Goal: Communication & Community: Participate in discussion

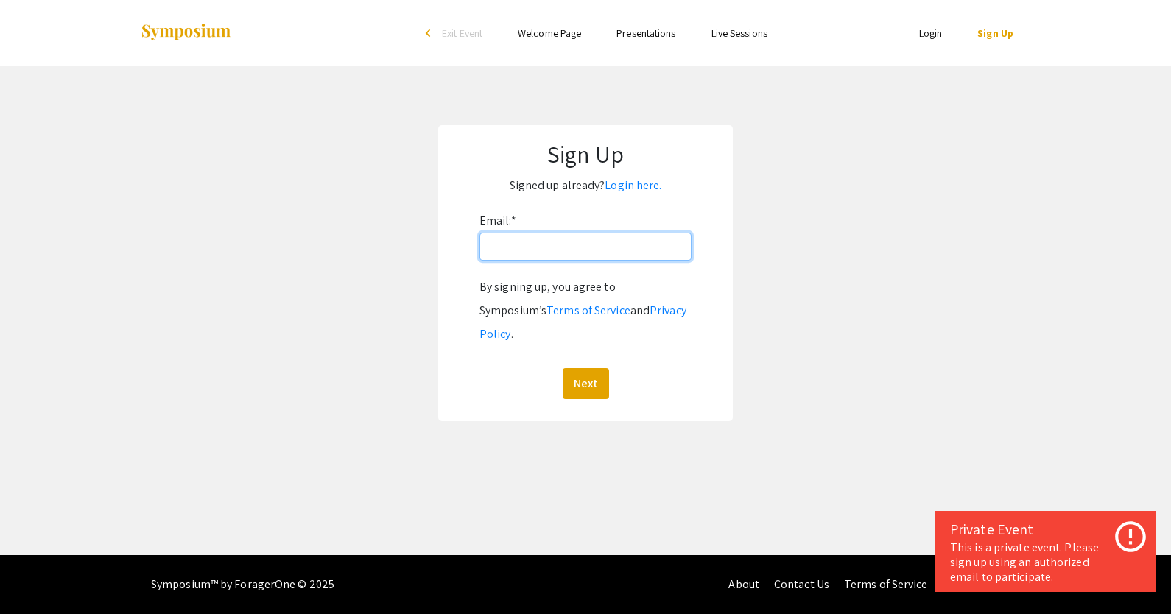
click at [598, 241] on input "Email: *" at bounding box center [585, 247] width 212 height 28
type input "[EMAIL_ADDRESS][DOMAIN_NAME]"
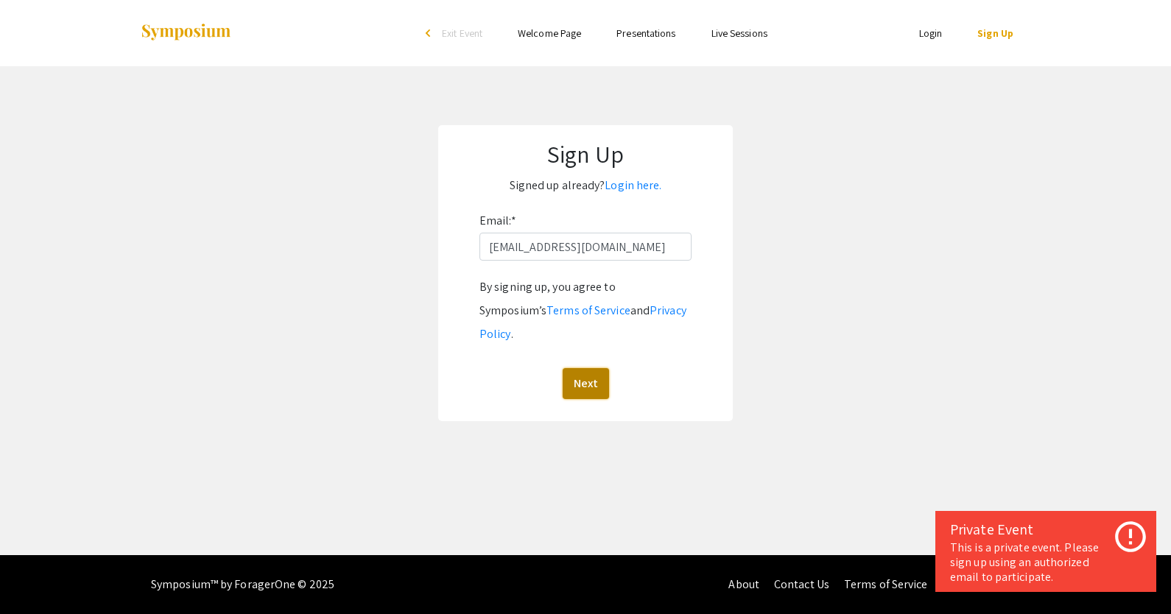
click at [588, 368] on button "Next" at bounding box center [586, 383] width 46 height 31
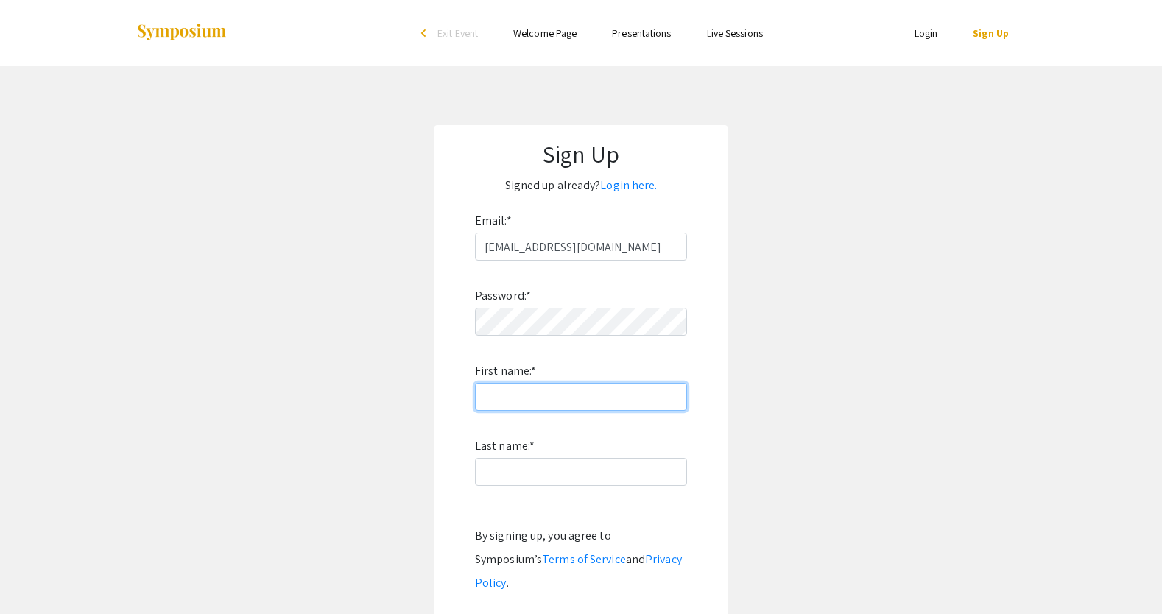
click at [583, 397] on input "First name: *" at bounding box center [581, 397] width 212 height 28
type input "sarah"
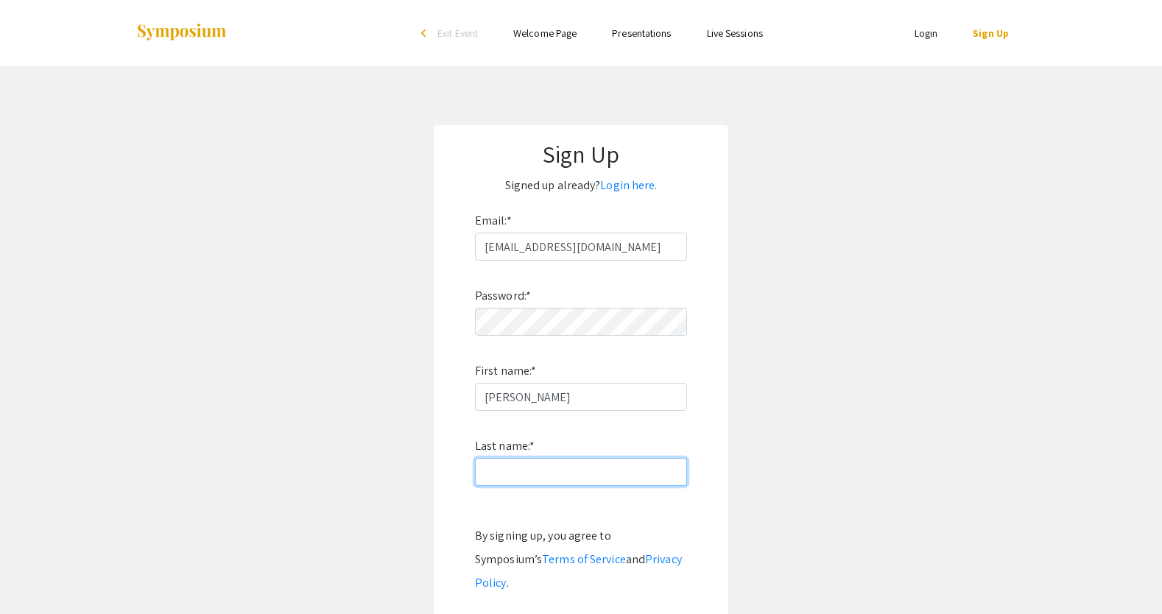
type input "stoelting"
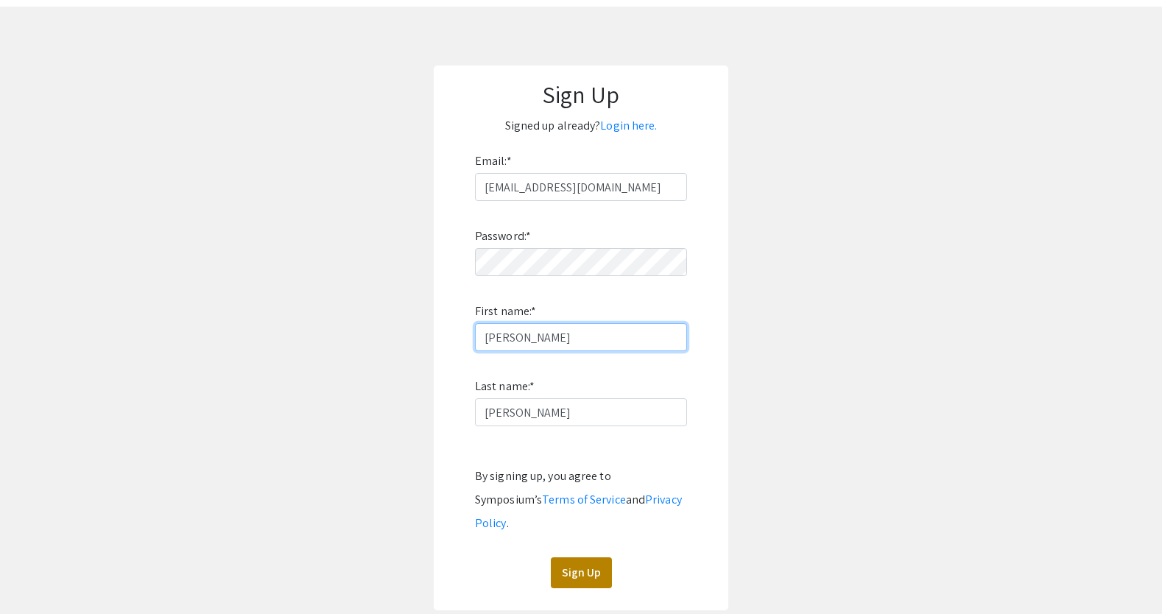
scroll to position [68, 0]
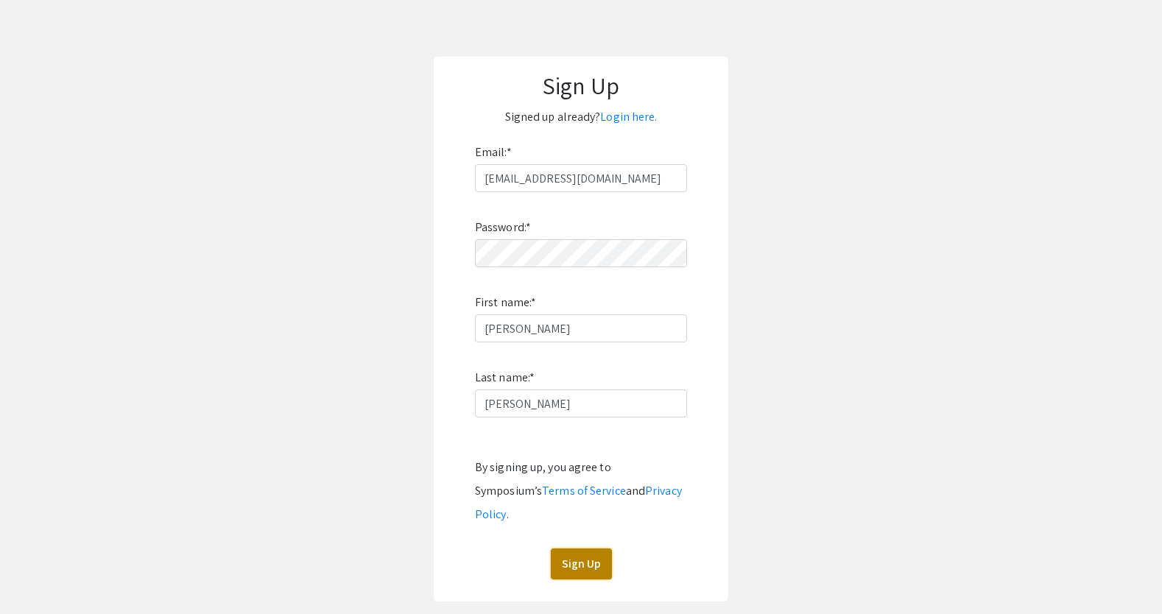
click at [578, 549] on button "Sign Up" at bounding box center [581, 564] width 61 height 31
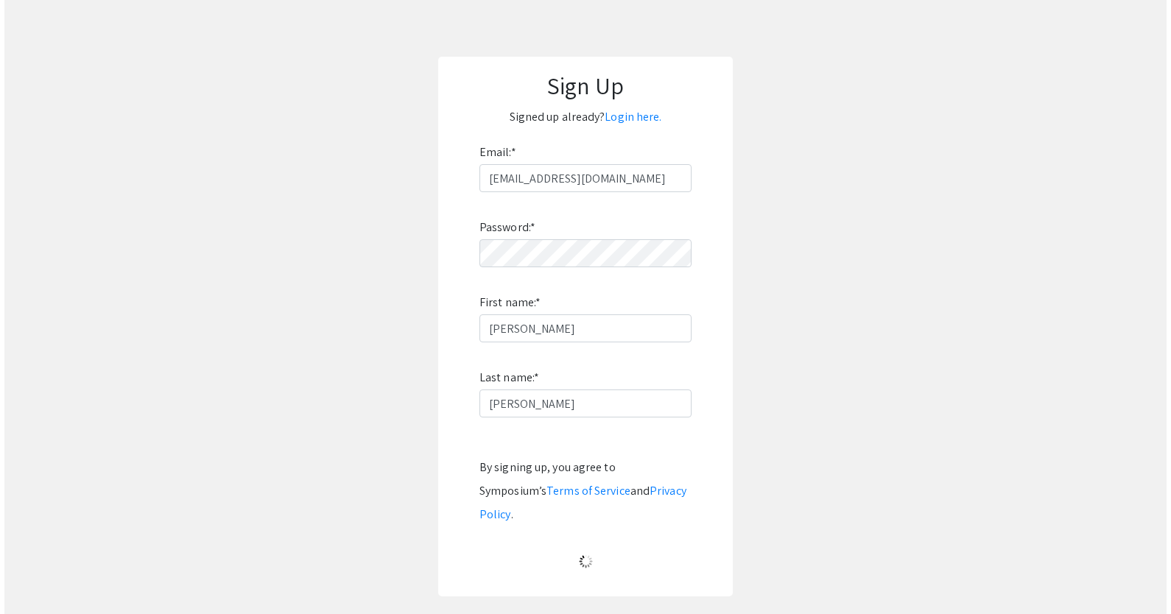
scroll to position [0, 0]
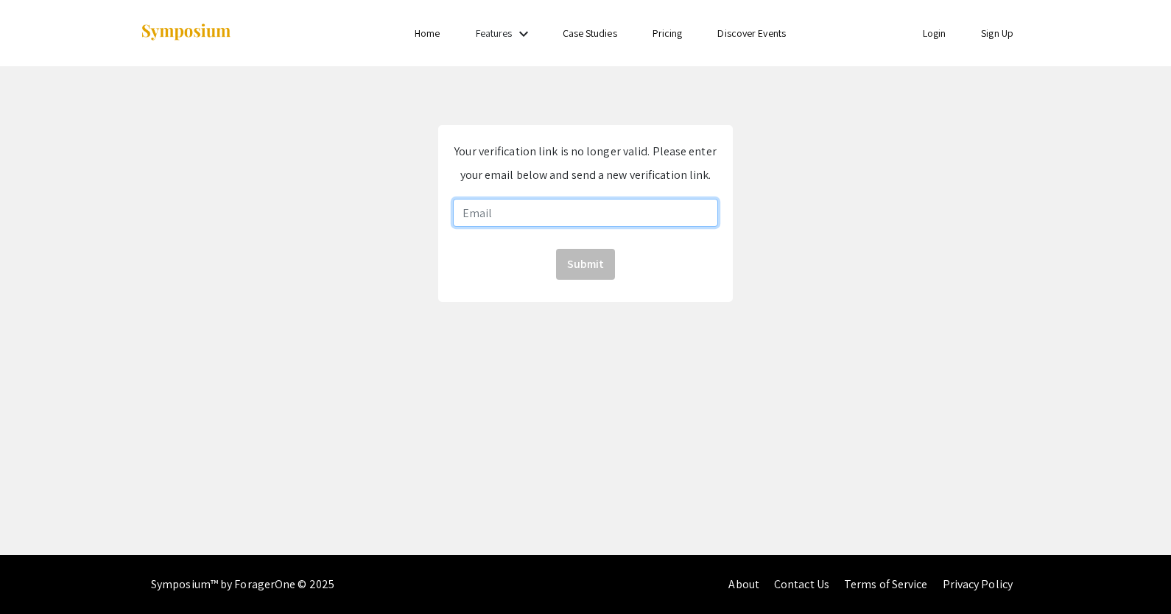
click at [559, 220] on input "email" at bounding box center [585, 213] width 265 height 28
type input "[EMAIL_ADDRESS][DOMAIN_NAME]"
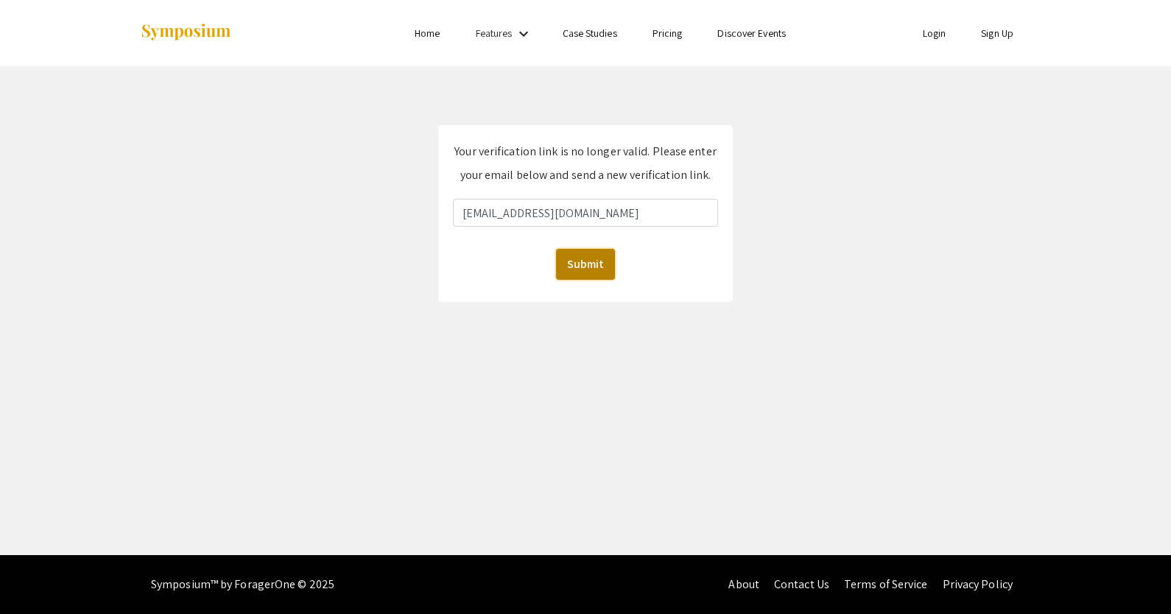
click at [574, 258] on button "Submit" at bounding box center [585, 264] width 59 height 31
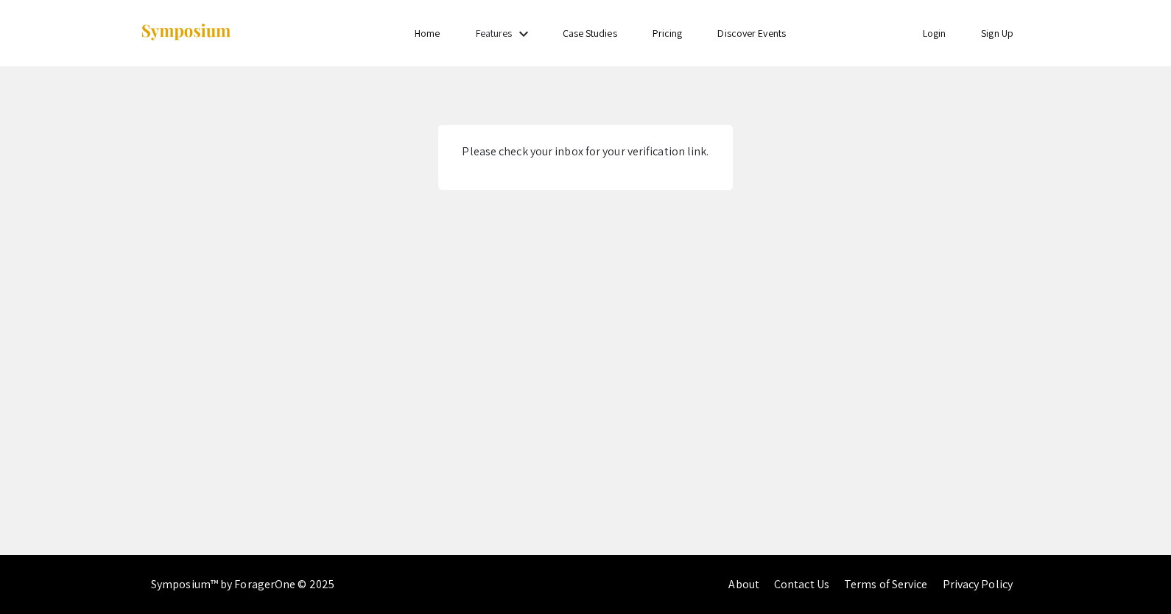
click at [931, 33] on link "Login" at bounding box center [935, 33] width 24 height 13
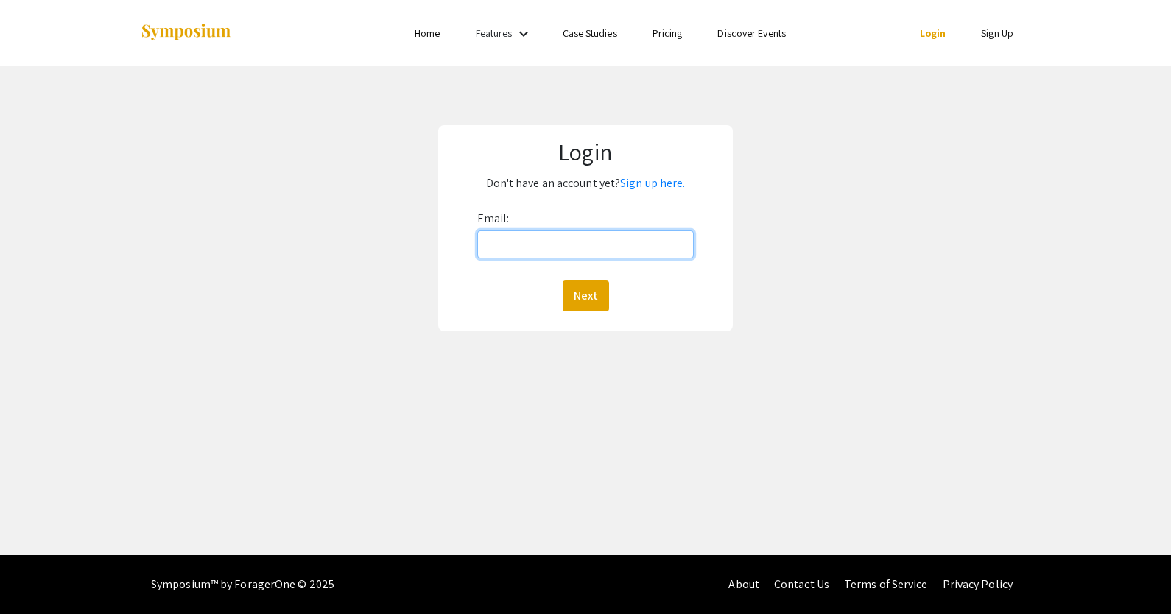
click at [628, 239] on input "Email:" at bounding box center [585, 244] width 217 height 28
type input "sstoelting@unr.edu"
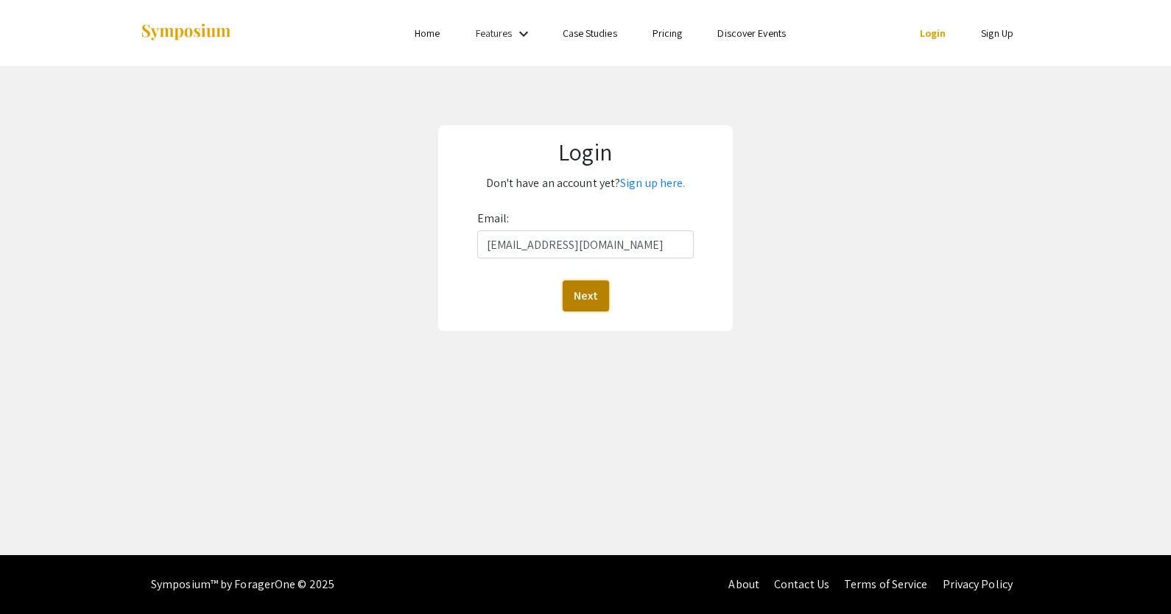
click at [590, 295] on button "Next" at bounding box center [586, 296] width 46 height 31
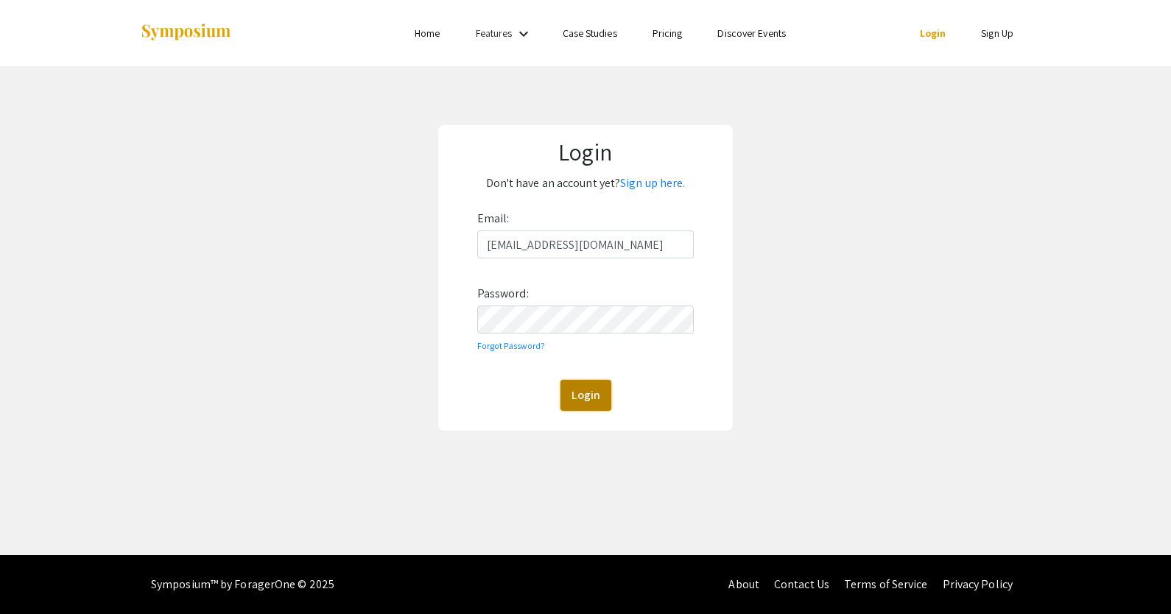
click at [576, 401] on button "Login" at bounding box center [585, 395] width 51 height 31
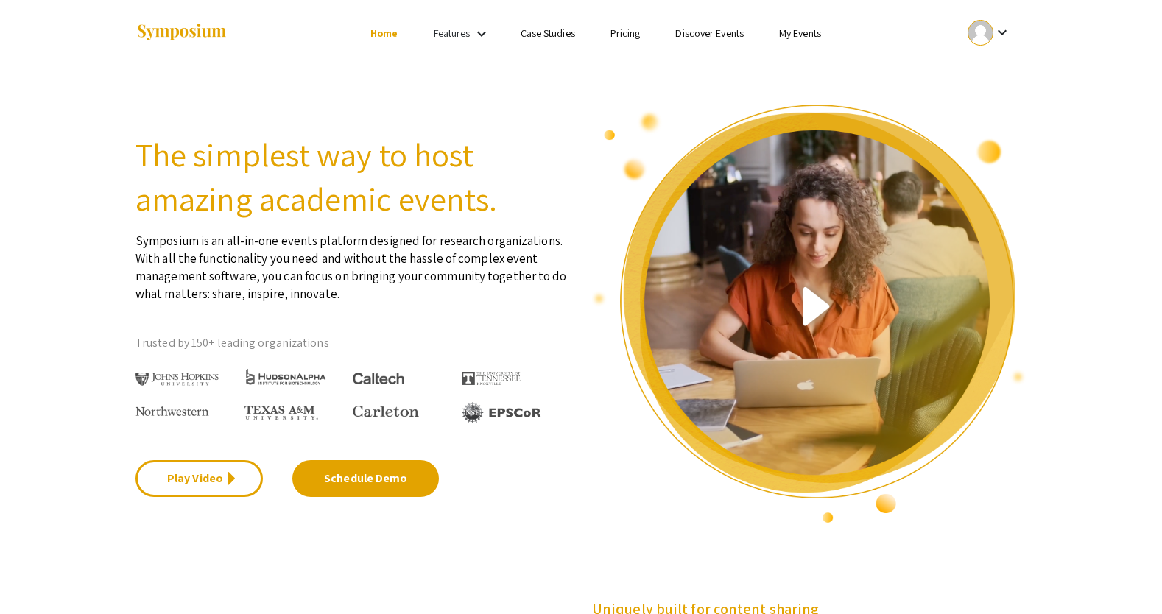
scroll to position [3, 0]
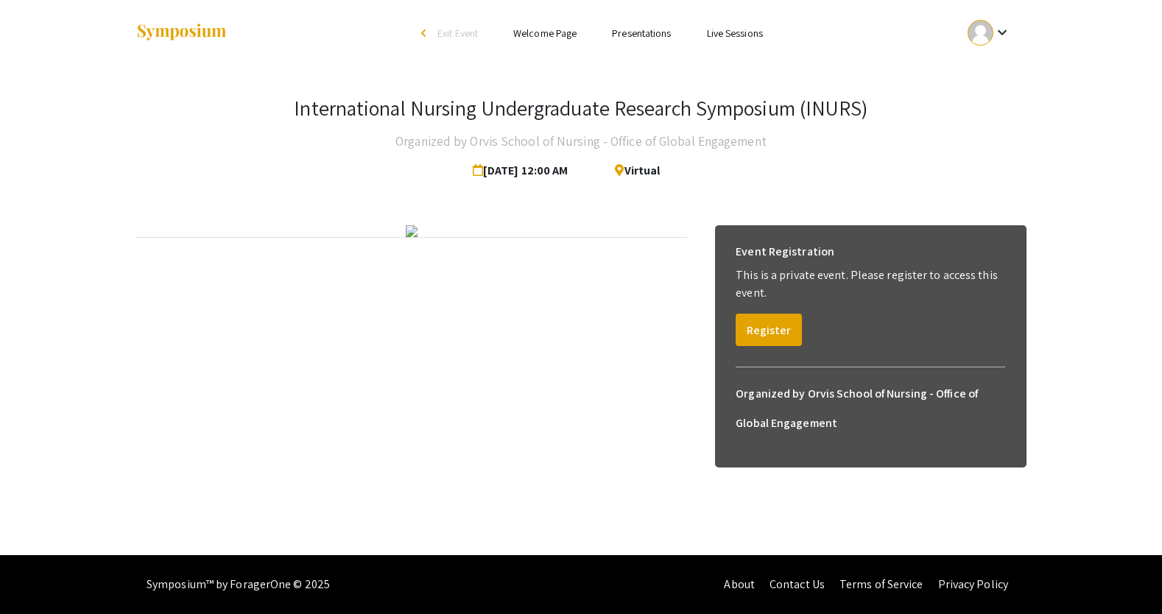
scroll to position [17, 0]
click at [764, 322] on button "Register" at bounding box center [769, 330] width 66 height 32
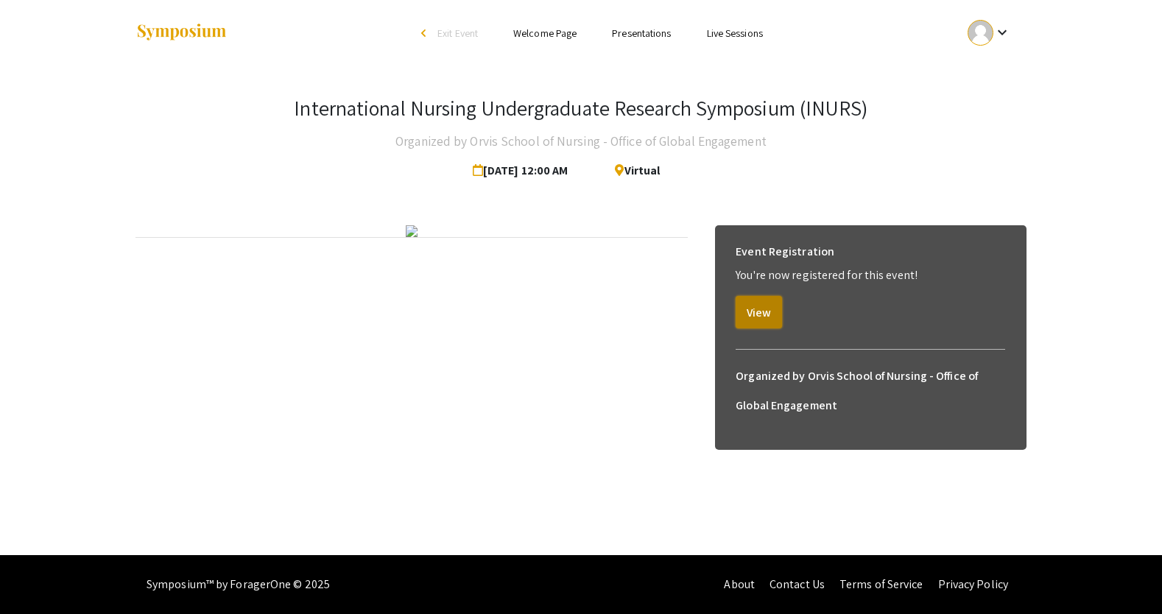
click at [767, 296] on button "View" at bounding box center [759, 312] width 46 height 32
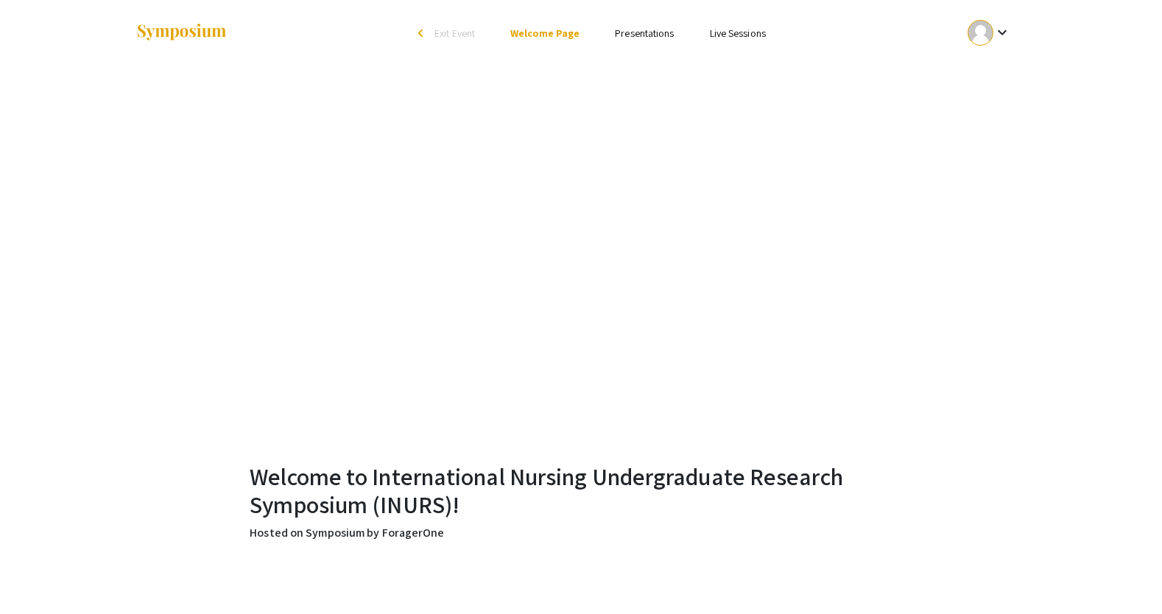
click at [635, 32] on link "Presentations" at bounding box center [644, 33] width 59 height 13
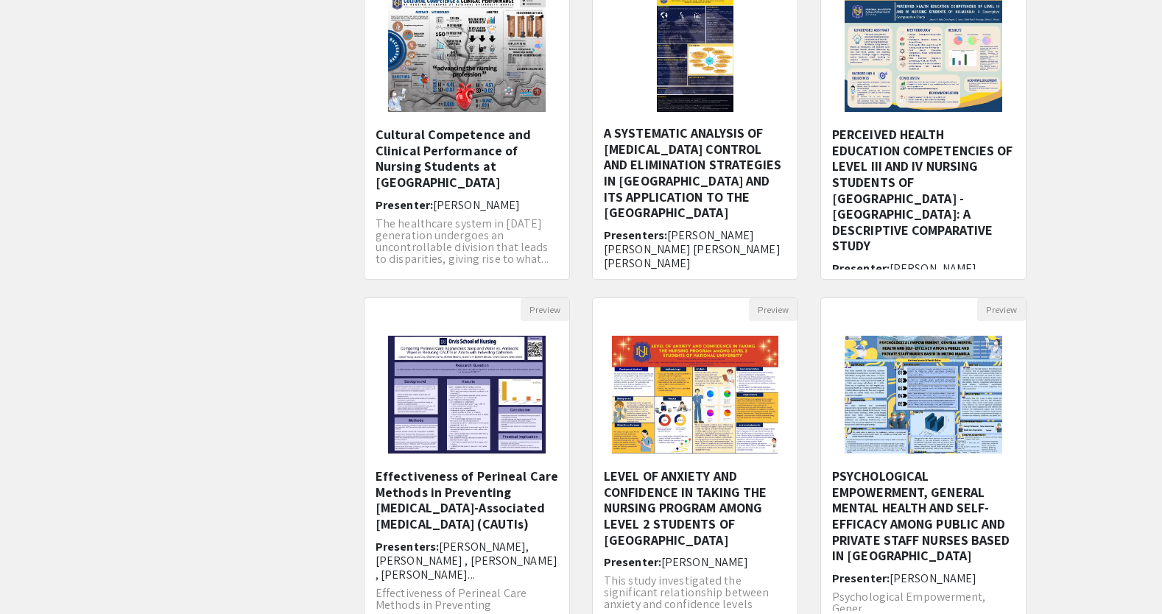
scroll to position [362, 0]
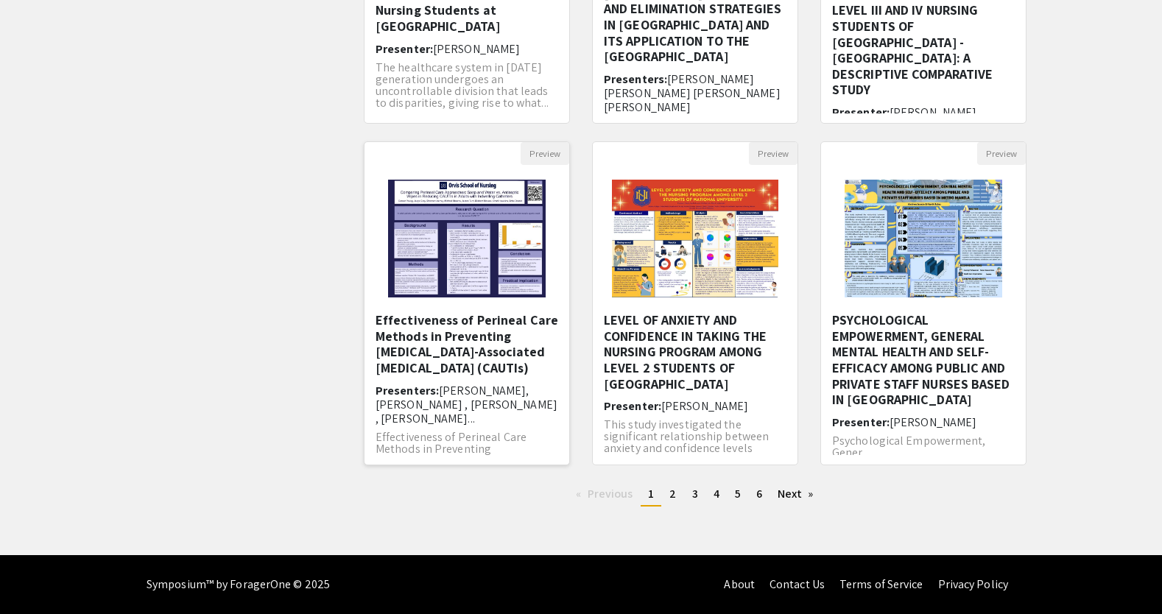
click at [494, 331] on h5 "Effectiveness of Perineal Care Methods in Preventing [MEDICAL_DATA]-Associated …" at bounding box center [466, 343] width 183 height 63
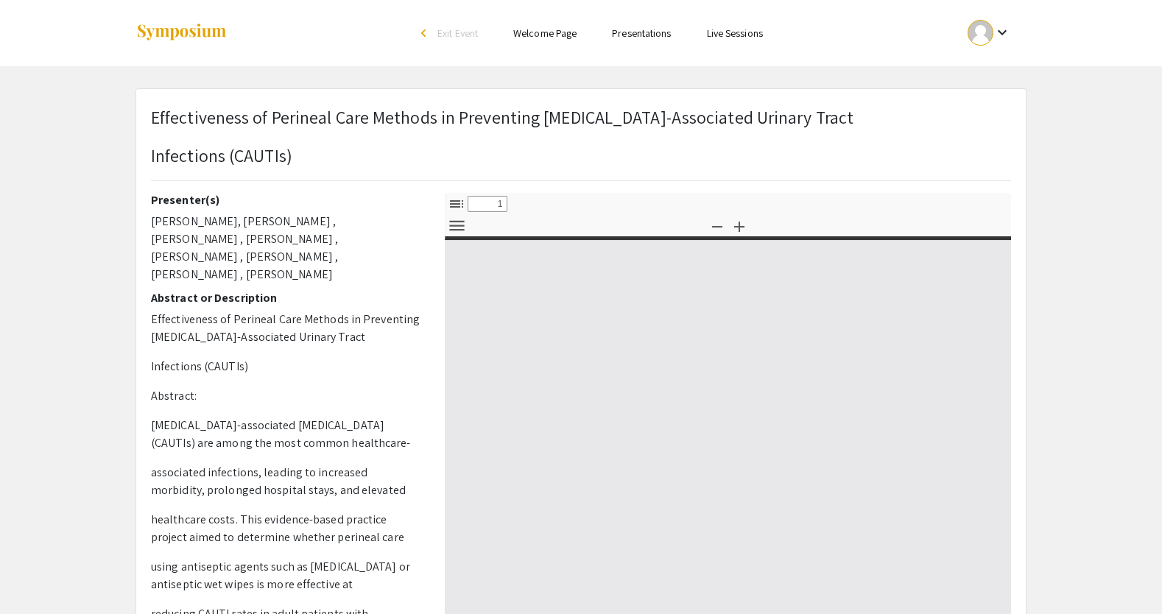
select select "custom"
type input "0"
select select "custom"
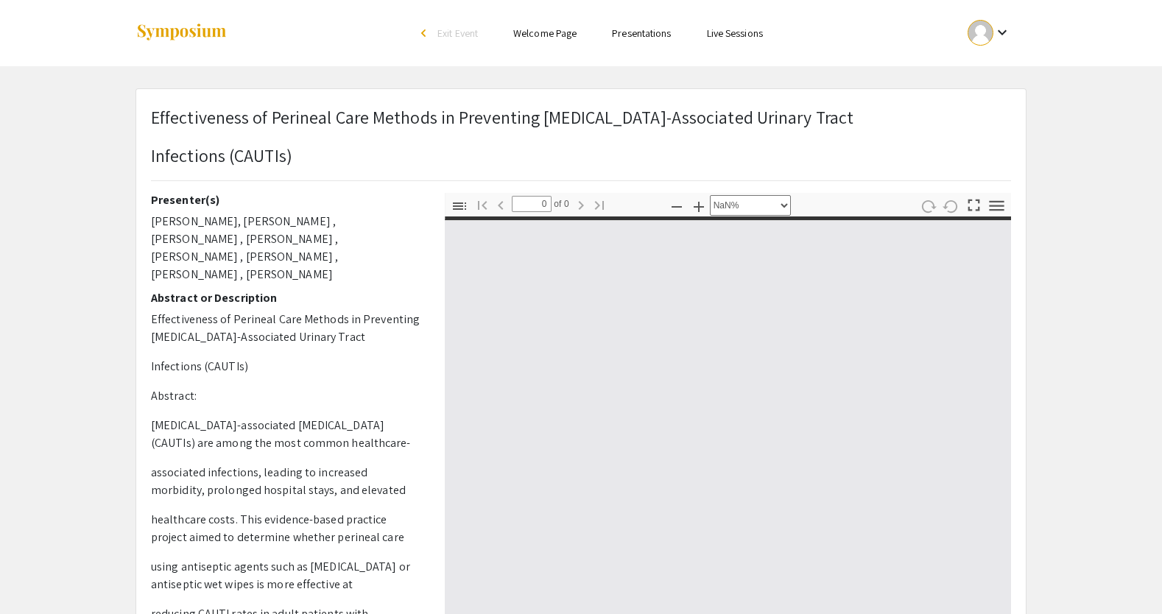
type input "1"
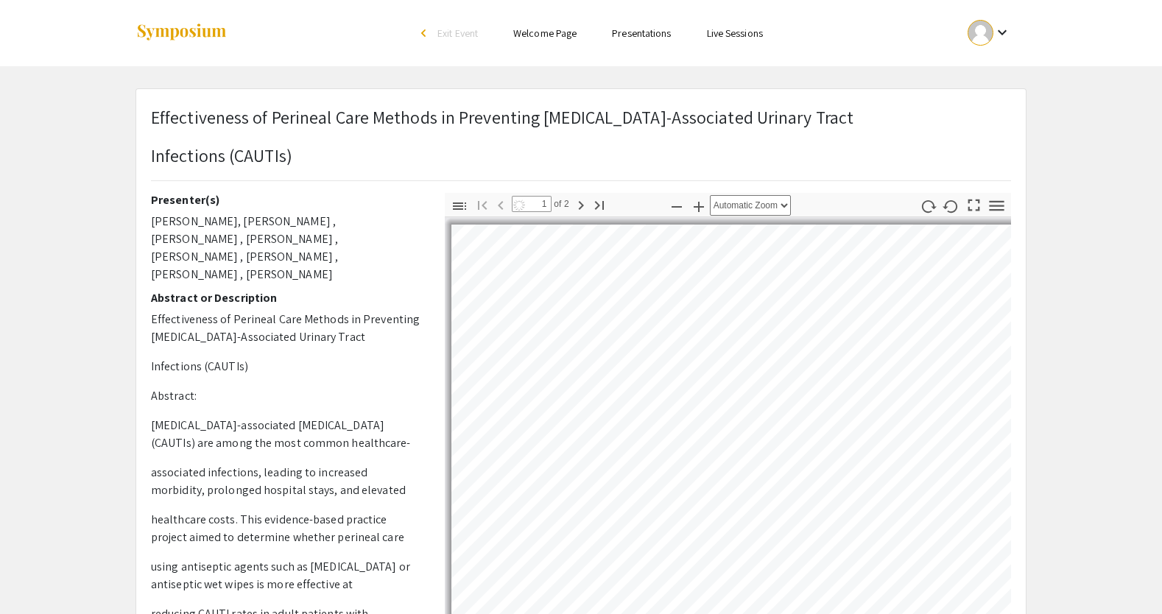
select select "auto"
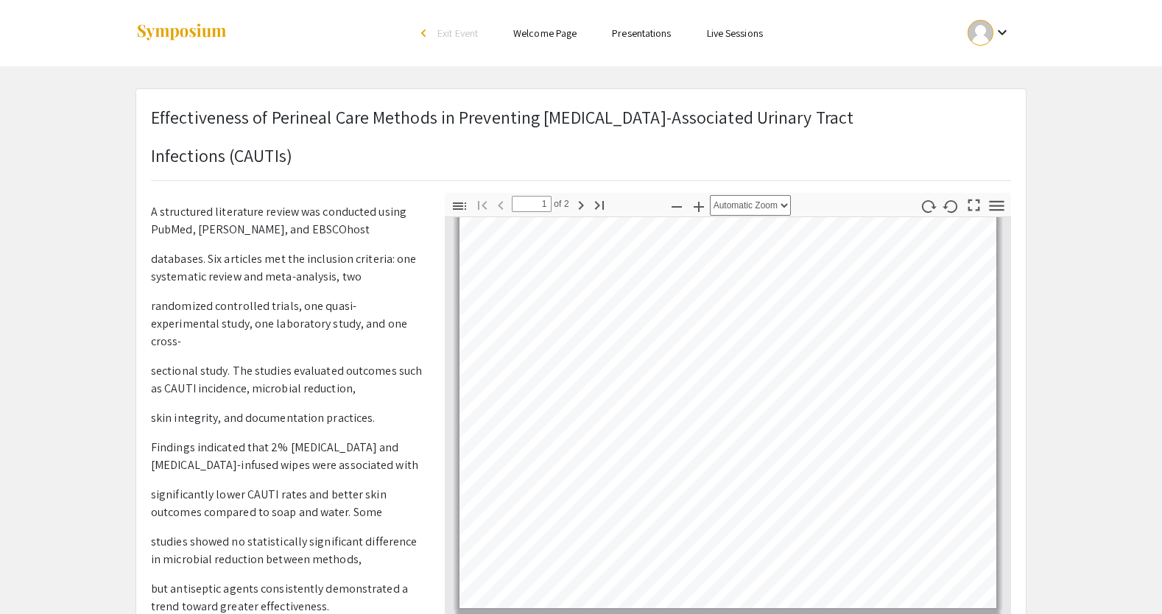
scroll to position [486, 0]
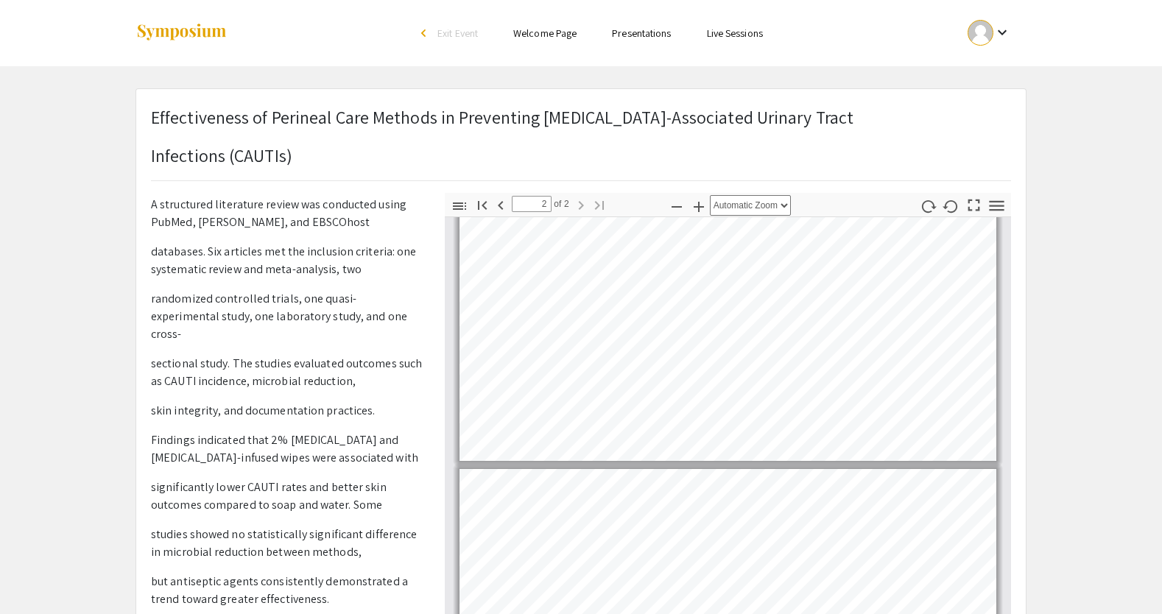
type input "1"
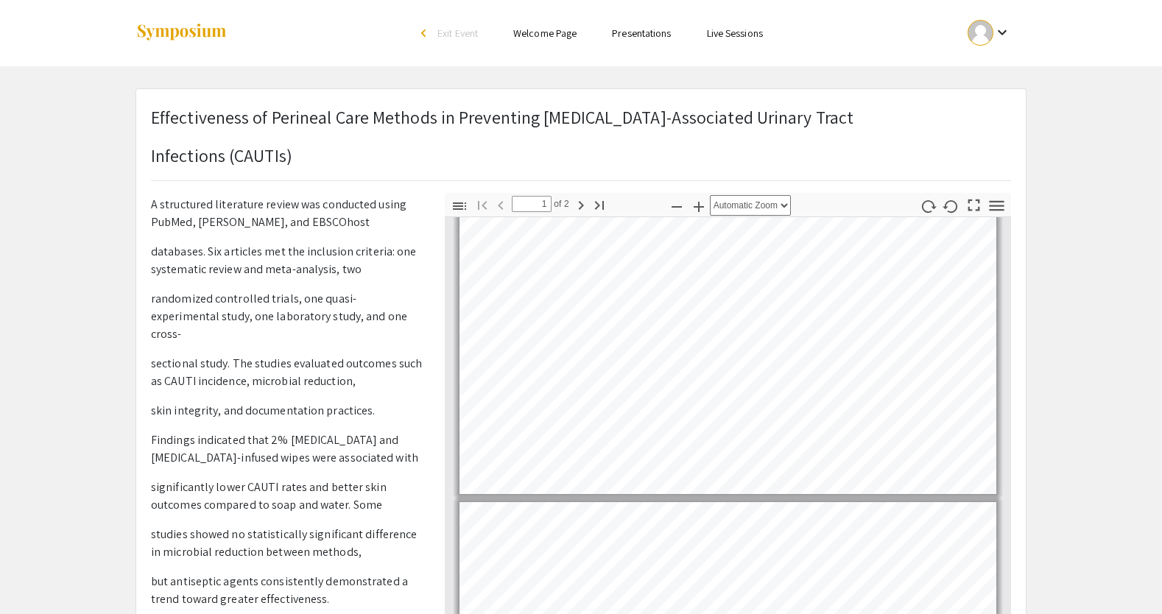
scroll to position [133, 0]
click at [705, 214] on icon "button" at bounding box center [699, 207] width 18 height 18
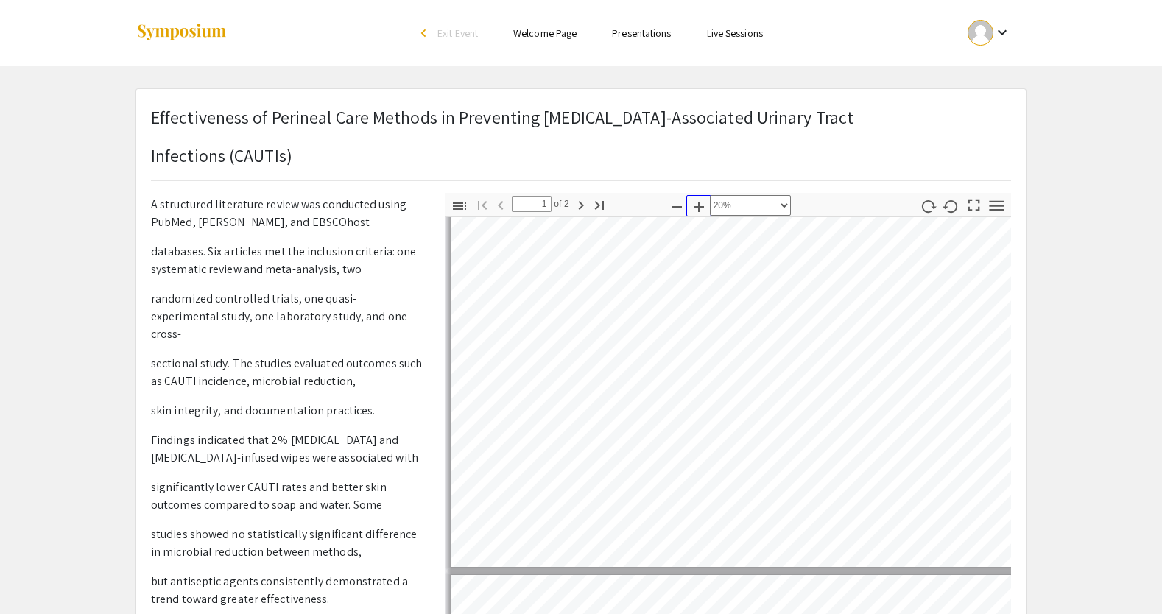
click at [701, 208] on icon "button" at bounding box center [699, 207] width 18 height 18
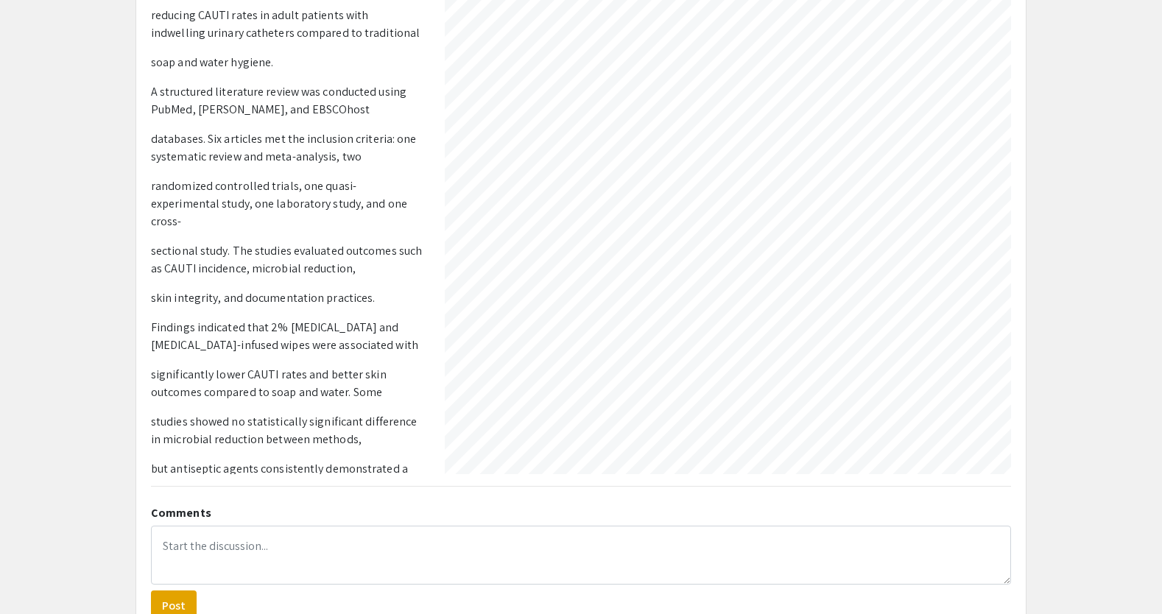
scroll to position [0, 0]
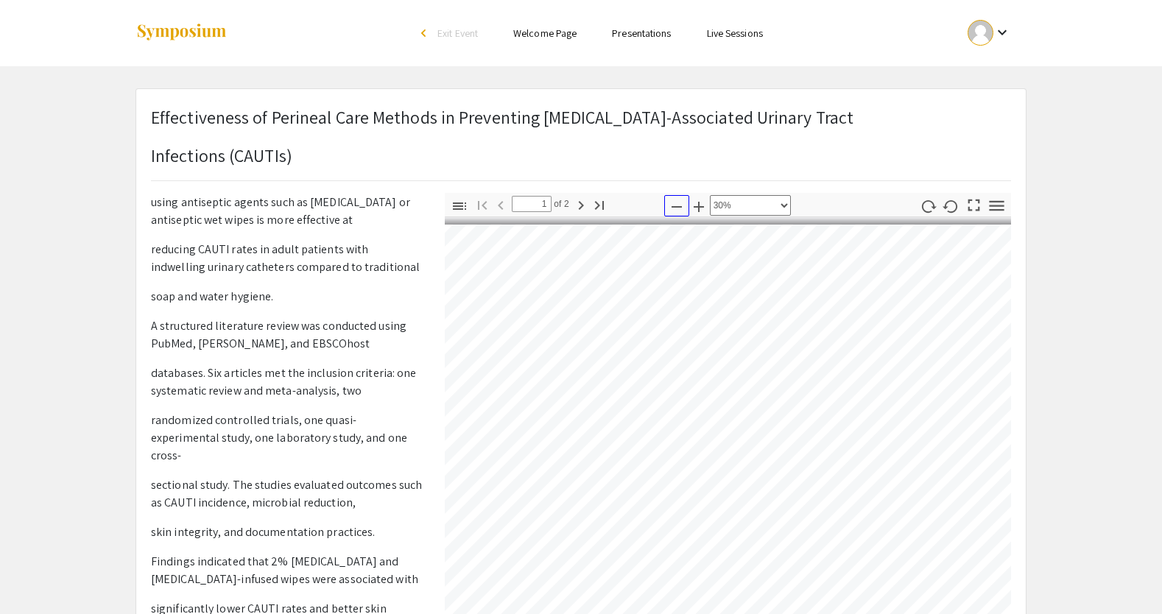
click at [677, 206] on icon "button" at bounding box center [676, 206] width 10 height 1
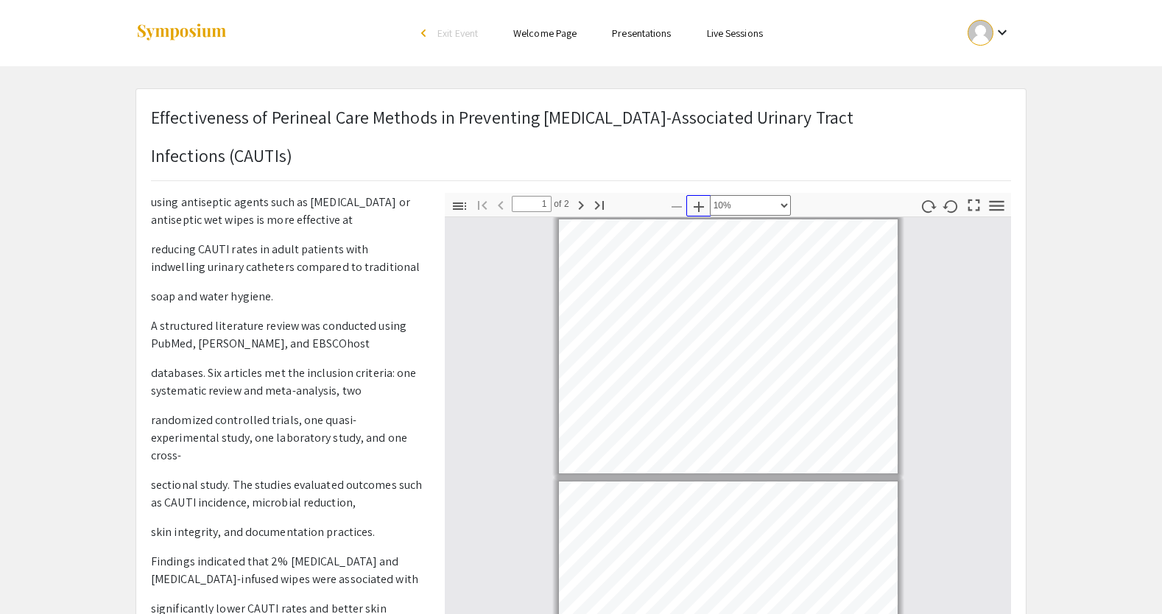
click at [696, 206] on icon "button" at bounding box center [699, 207] width 10 height 10
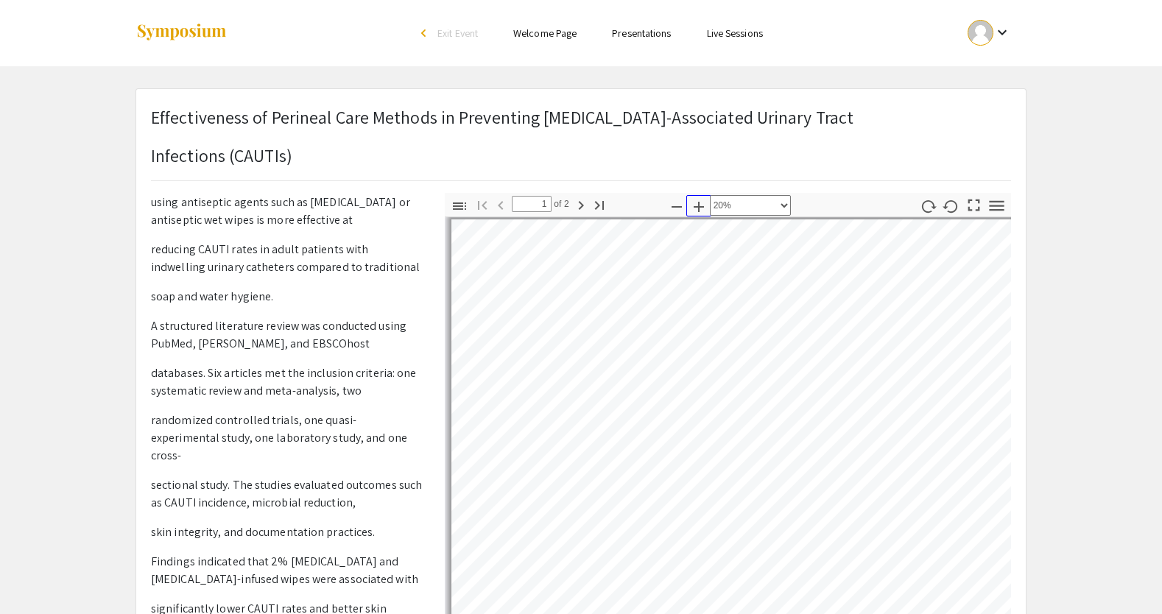
scroll to position [3, 0]
click at [677, 206] on icon "button" at bounding box center [676, 206] width 10 height 1
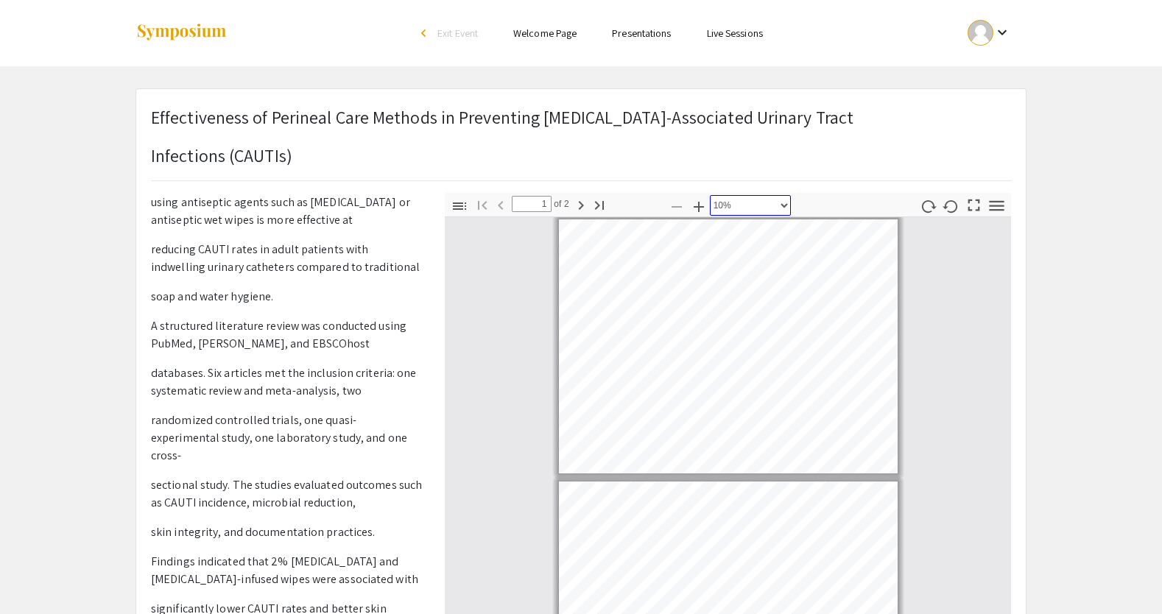
click at [739, 208] on select "Automatic Zoom Actual Size Page Fit Page Width 50% 100% 125% 150% 200% 300% 400…" at bounding box center [750, 205] width 81 height 21
click at [710, 195] on select "Automatic Zoom Actual Size Page Fit Page Width 50% 100% 125% 150% 200% 300% 400…" at bounding box center [750, 205] width 81 height 21
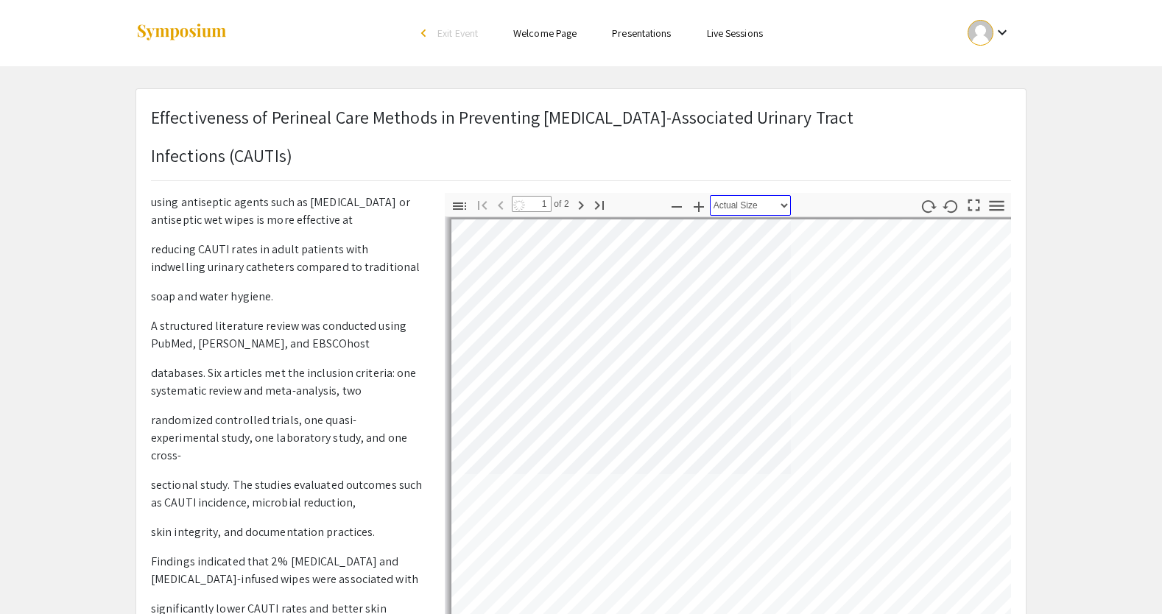
scroll to position [0, 0]
click at [741, 207] on select "Automatic Zoom Actual Size Page Fit Page Width 50% 100% 125% 150% 200% 300% 400…" at bounding box center [750, 205] width 81 height 21
click at [710, 195] on select "Automatic Zoom Actual Size Page Fit Page Width 50% 100% 125% 150% 200% 300% 400…" at bounding box center [750, 205] width 81 height 21
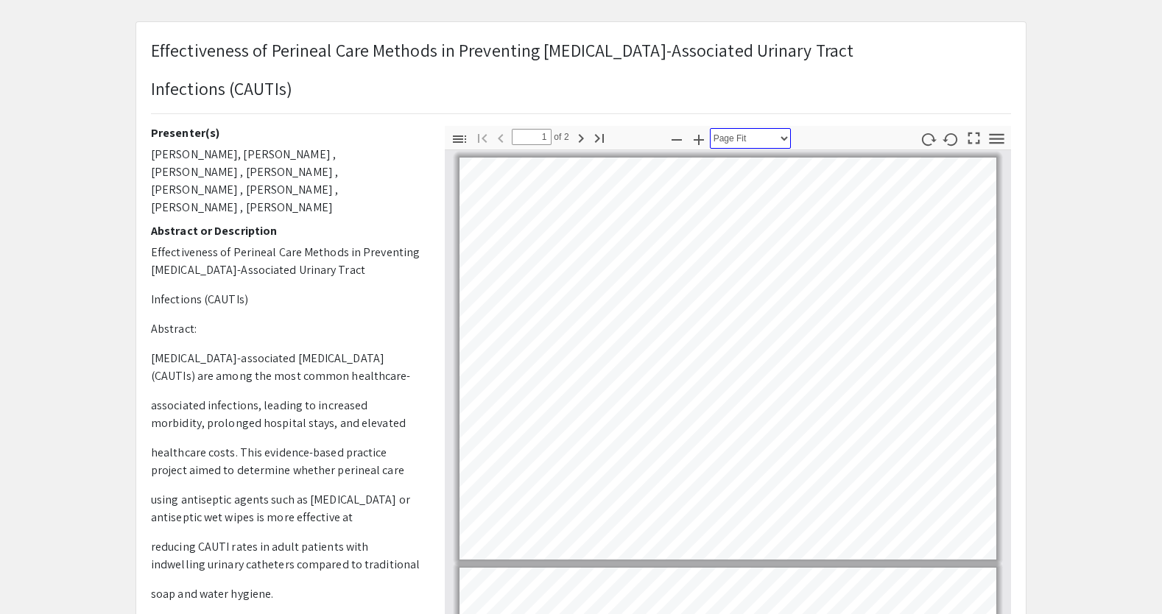
scroll to position [71, 0]
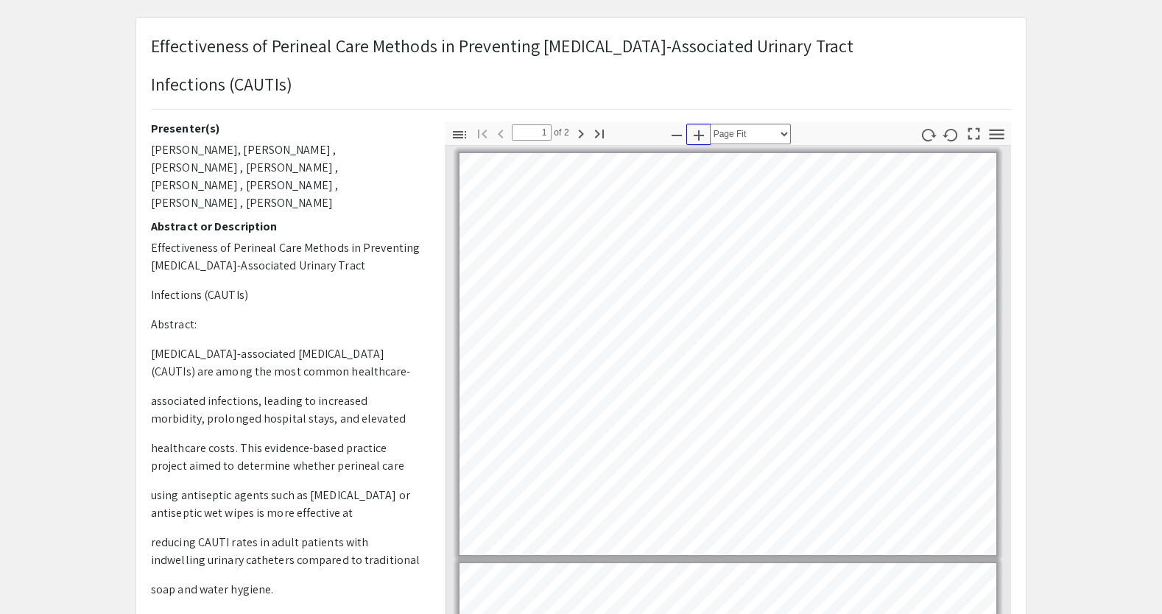
click at [697, 135] on icon "button" at bounding box center [699, 136] width 18 height 18
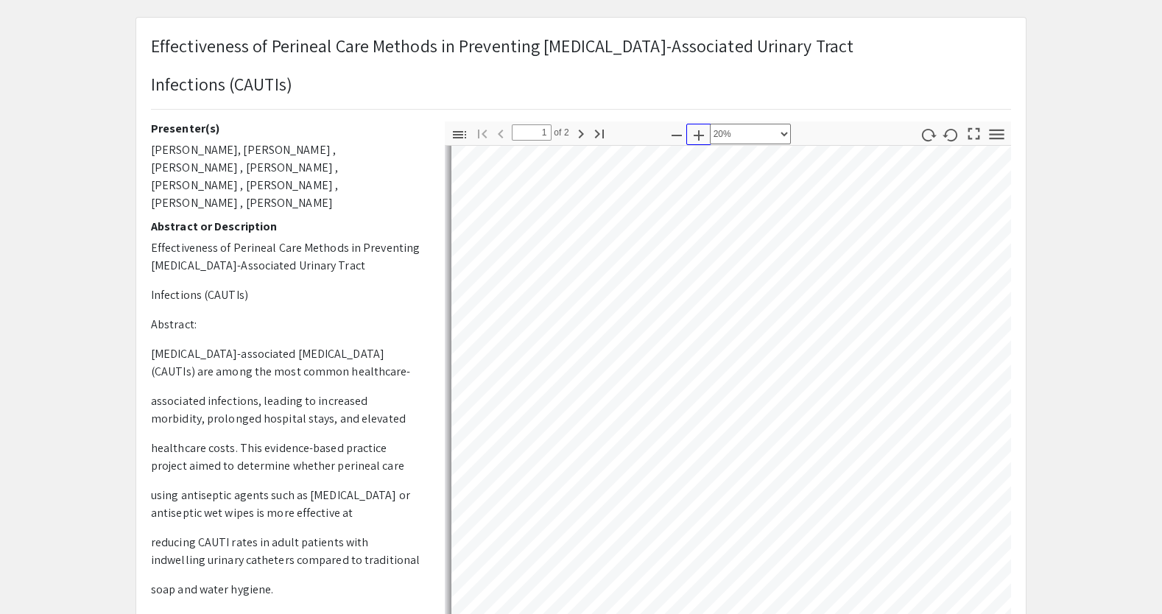
scroll to position [31, 125]
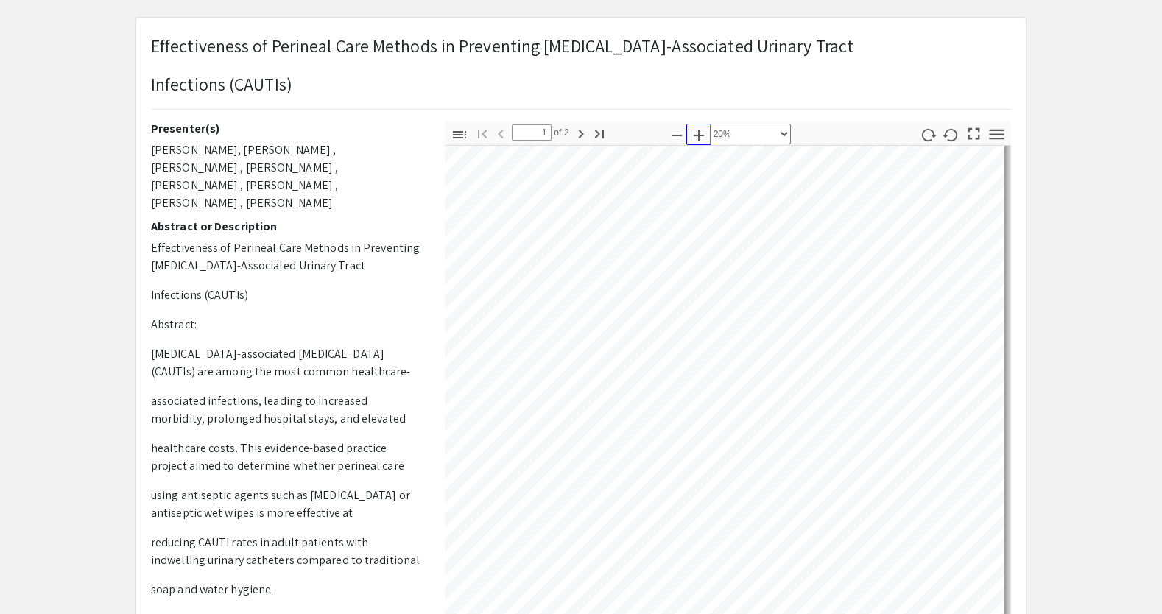
click at [697, 130] on icon "button" at bounding box center [699, 136] width 18 height 18
select select "custom"
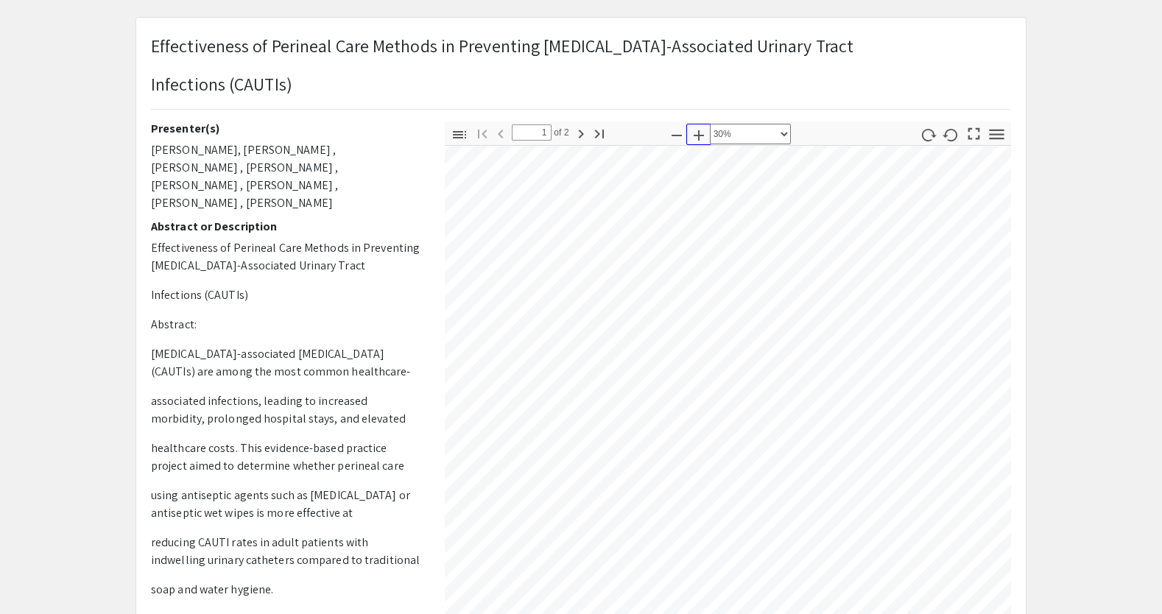
scroll to position [287, 465]
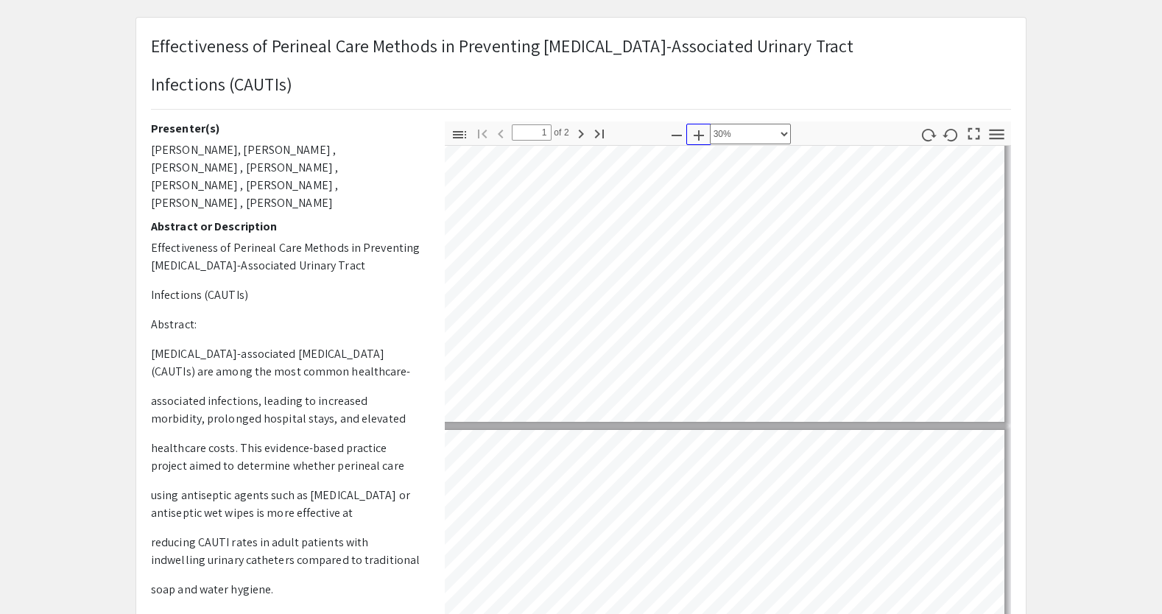
type input "2"
select select "custom"
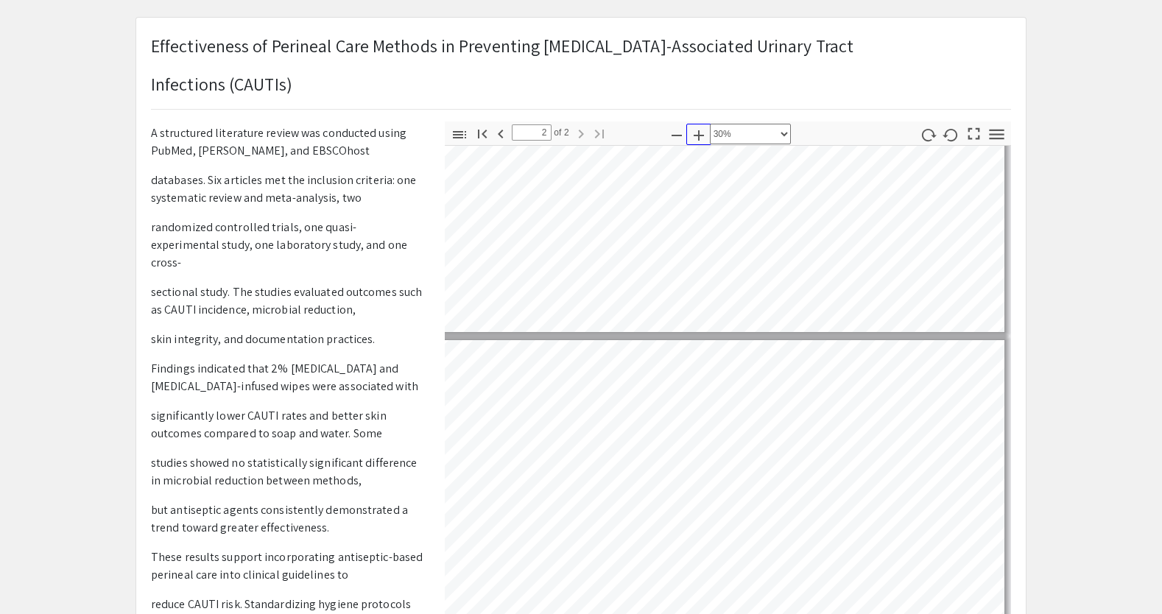
scroll to position [476, 0]
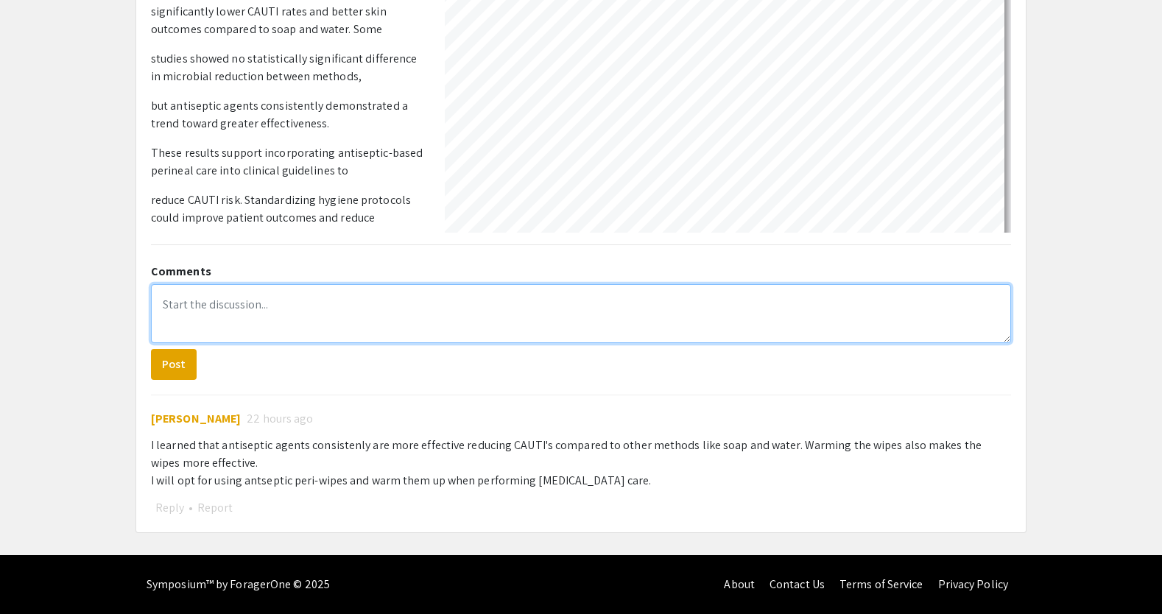
click at [214, 331] on textarea at bounding box center [581, 313] width 860 height 59
paste textarea "I learned that using antiseptic wipes, especially ones with [MEDICAL_DATA], wor…"
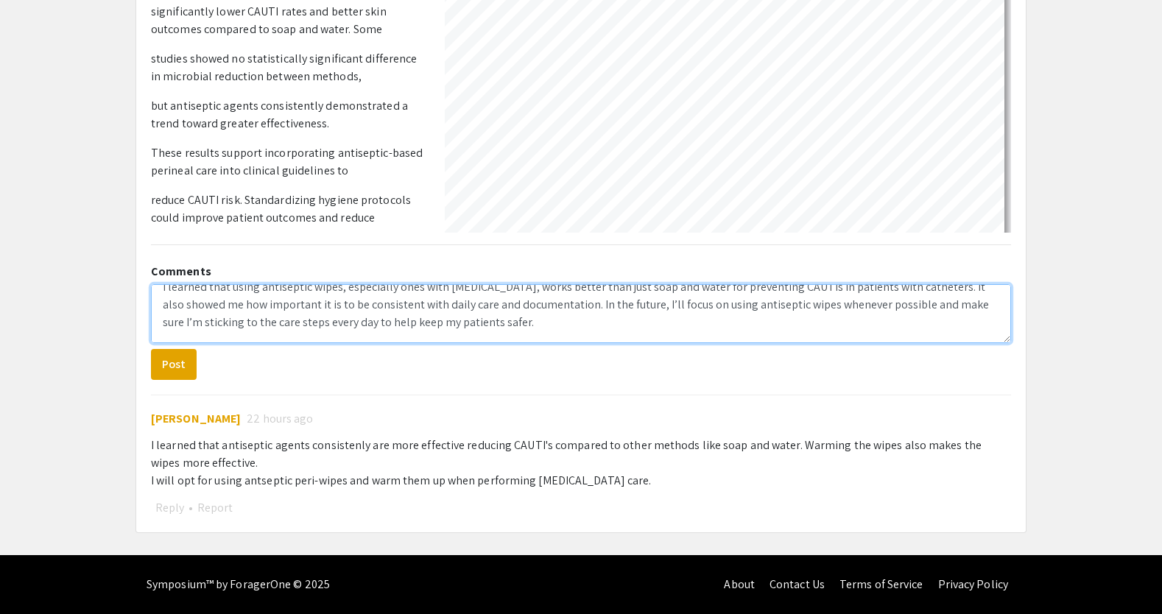
scroll to position [0, 0]
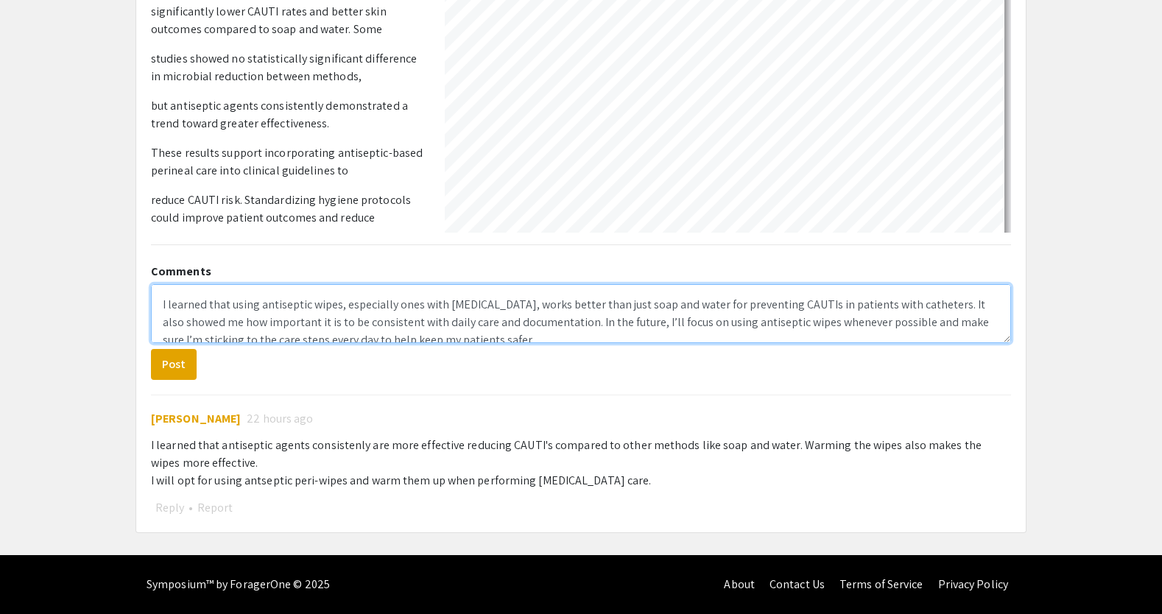
click at [476, 314] on textarea "I learned that using antiseptic wipes, especially ones with [MEDICAL_DATA], wor…" at bounding box center [581, 313] width 860 height 59
drag, startPoint x: 336, startPoint y: 306, endPoint x: 512, endPoint y: 303, distance: 176.0
click at [512, 303] on textarea "I learned that using antiseptic wipes, especially ones with [MEDICAL_DATA], wor…" at bounding box center [581, 313] width 860 height 59
click at [535, 315] on textarea "I learned that using antiseptic wipes works better than just soap and water for…" at bounding box center [581, 313] width 860 height 59
click at [618, 314] on textarea "I learned that using antiseptic wipes works better than just soap and water for…" at bounding box center [581, 313] width 860 height 59
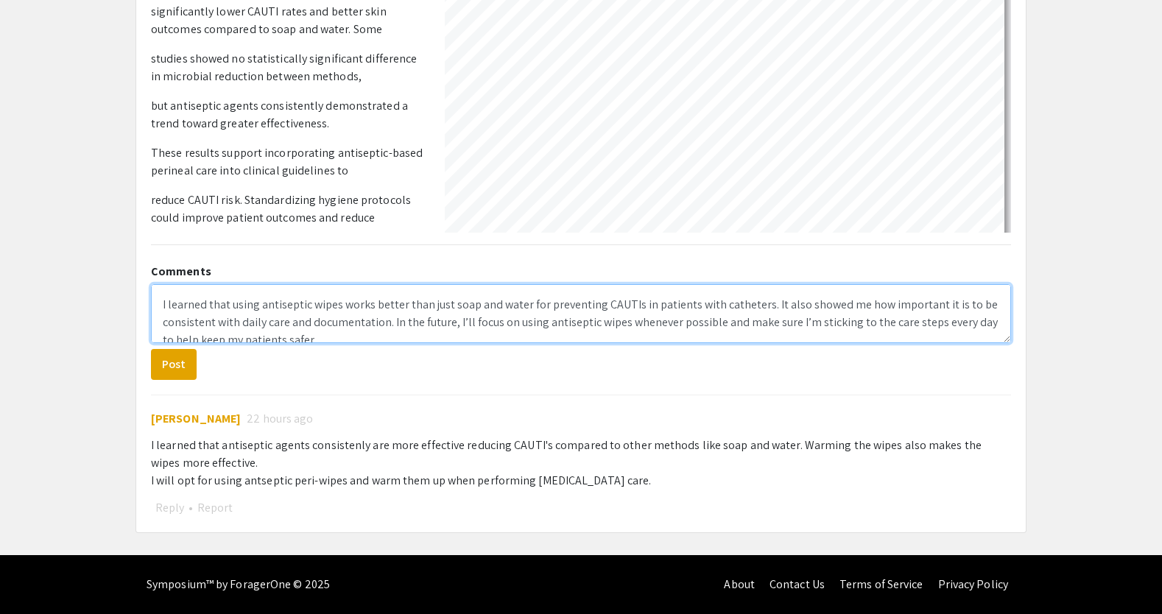
click at [726, 314] on textarea "I learned that using antiseptic wipes works better than just soap and water for…" at bounding box center [581, 313] width 860 height 59
click at [764, 307] on textarea "I learned that using antiseptic wipes works better than just soap and water for…" at bounding box center [581, 313] width 860 height 59
click at [760, 304] on textarea "I learned that using antiseptic wipes works better than just soap and water for…" at bounding box center [581, 313] width 860 height 59
drag, startPoint x: 760, startPoint y: 304, endPoint x: 686, endPoint y: 308, distance: 73.8
click at [686, 308] on textarea "I learned that using antiseptic wipes works better than just soap and water for…" at bounding box center [581, 313] width 860 height 59
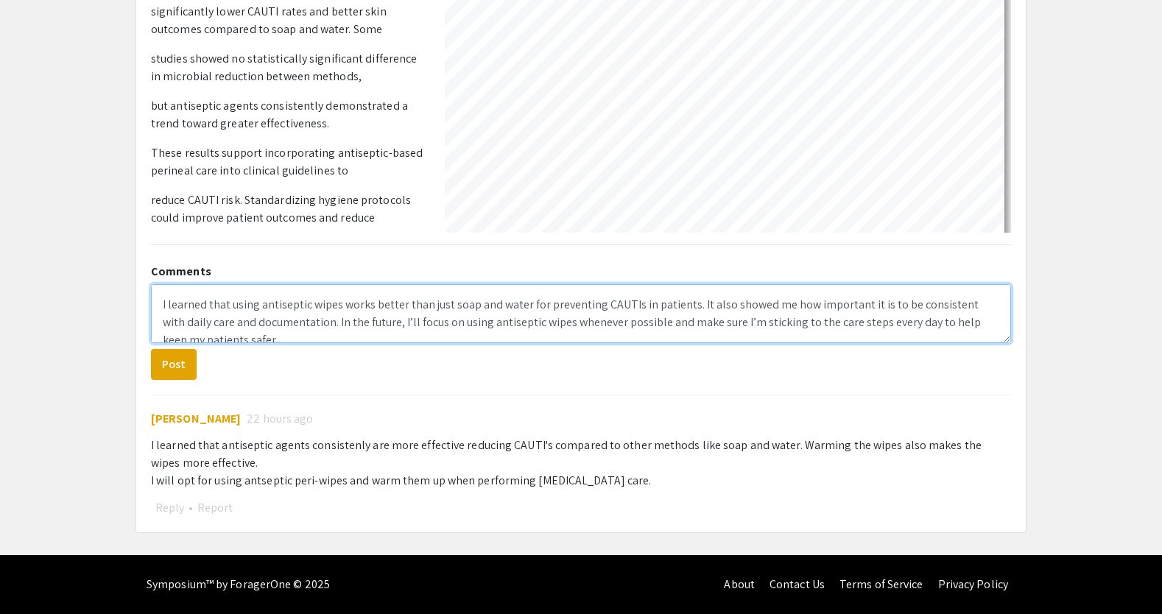
scroll to position [9, 0]
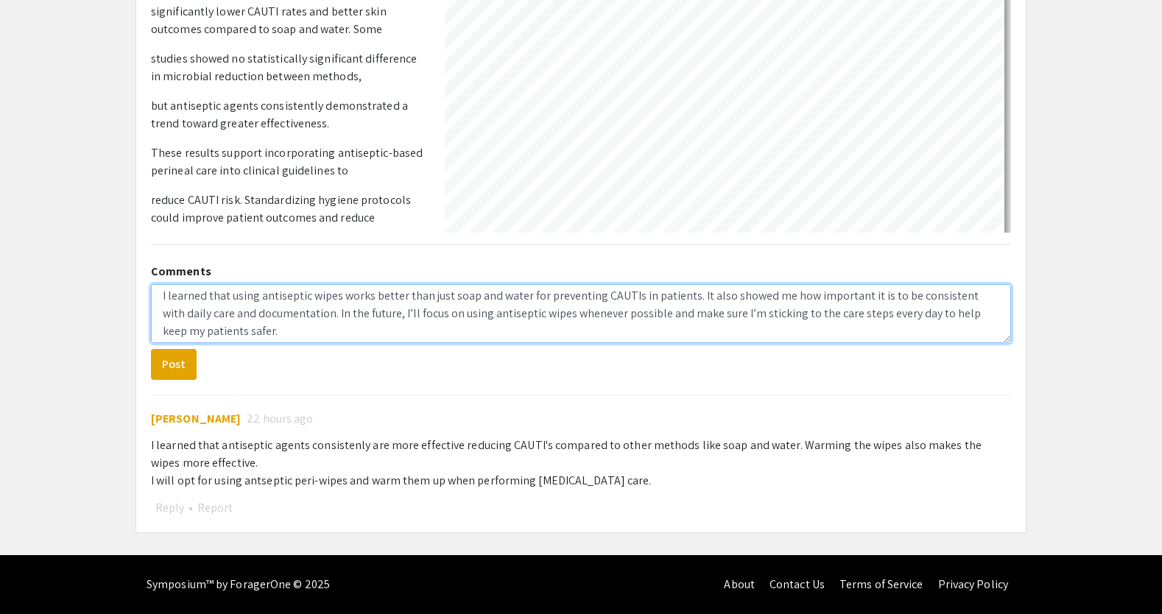
click at [277, 328] on textarea "I learned that using antiseptic wipes works better than just soap and water for…" at bounding box center [581, 313] width 860 height 59
drag, startPoint x: 311, startPoint y: 317, endPoint x: 235, endPoint y: 315, distance: 76.6
click at [235, 315] on textarea "I learned that using antiseptic wipes works better than just soap and water for…" at bounding box center [581, 313] width 860 height 59
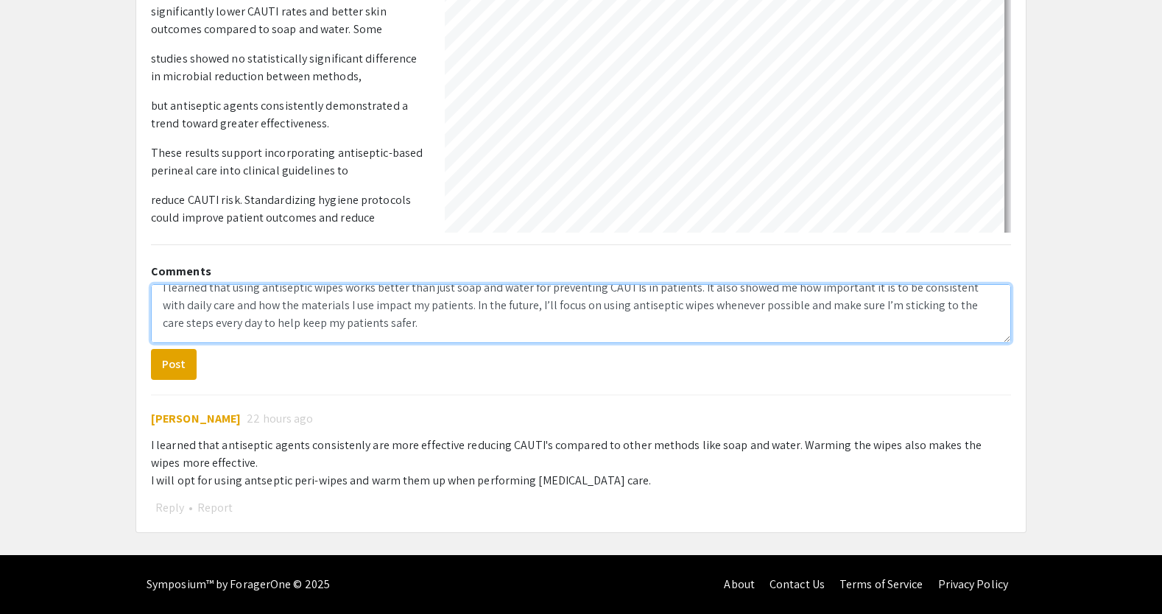
scroll to position [0, 0]
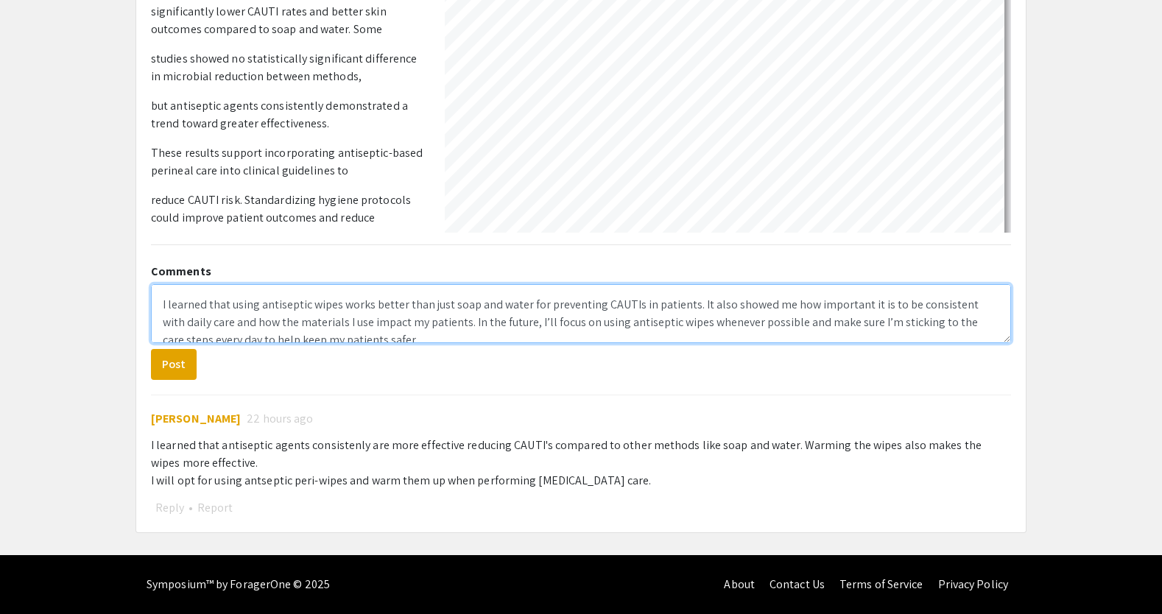
drag, startPoint x: 386, startPoint y: 326, endPoint x: 177, endPoint y: 284, distance: 213.3
click at [177, 284] on textarea "I learned that using antiseptic wipes works better than just soap and water for…" at bounding box center [581, 313] width 860 height 59
type textarea "I learned that using antiseptic wipes works better than just soap and water for…"
drag, startPoint x: 390, startPoint y: 308, endPoint x: 395, endPoint y: 322, distance: 14.7
click at [390, 308] on textarea "I learned that using antiseptic wipes works better than just soap and water for…" at bounding box center [581, 313] width 860 height 59
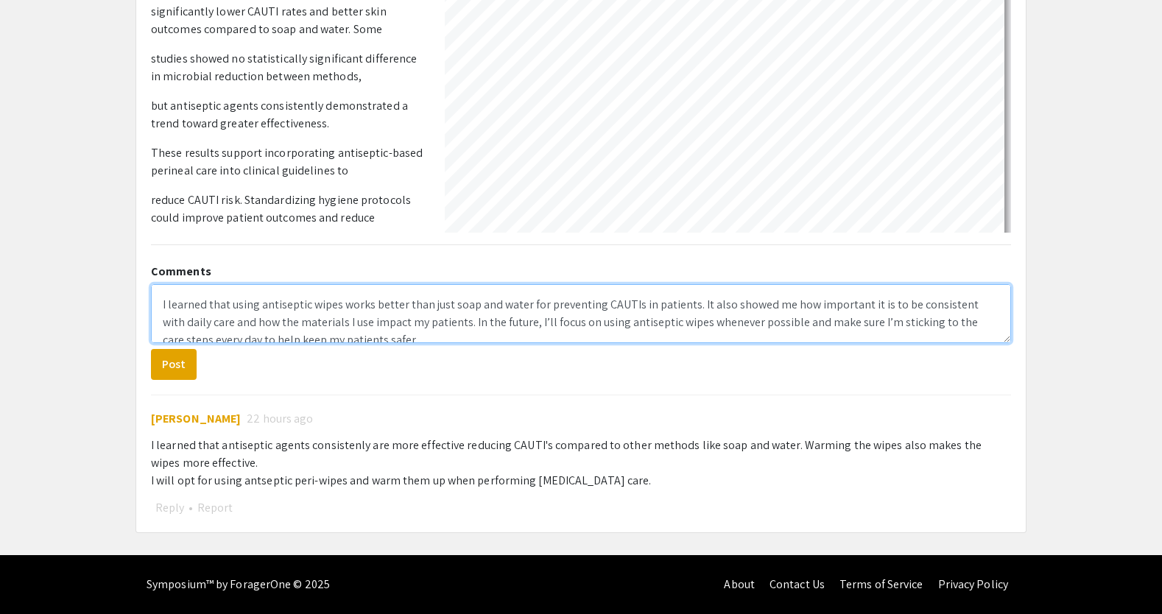
scroll to position [18, 0]
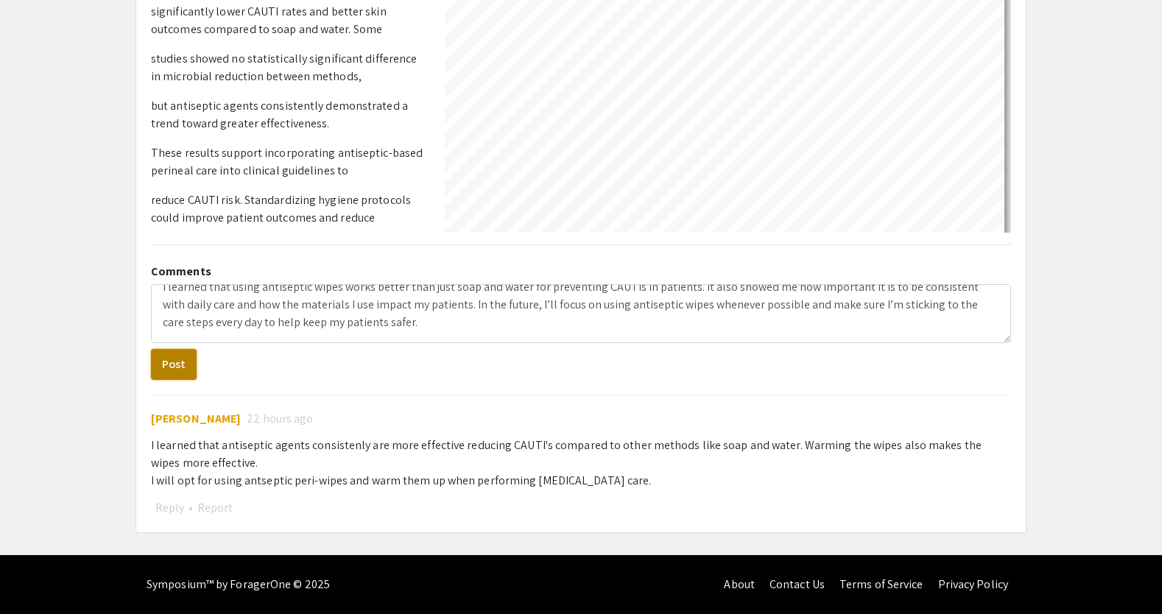
click at [183, 368] on button "Post" at bounding box center [174, 364] width 46 height 31
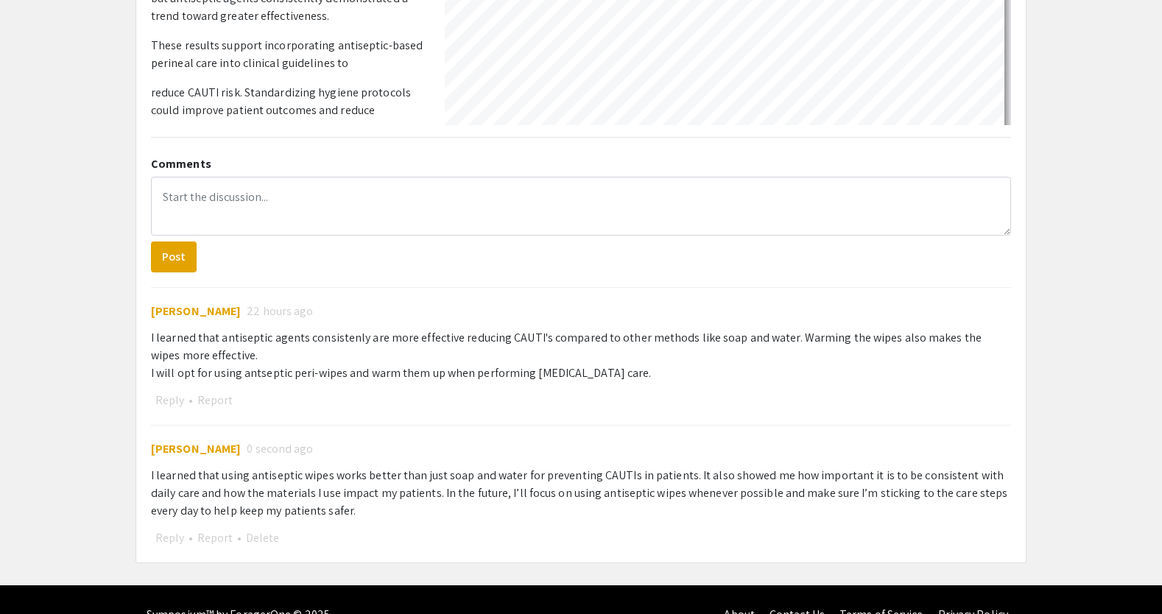
scroll to position [613, 0]
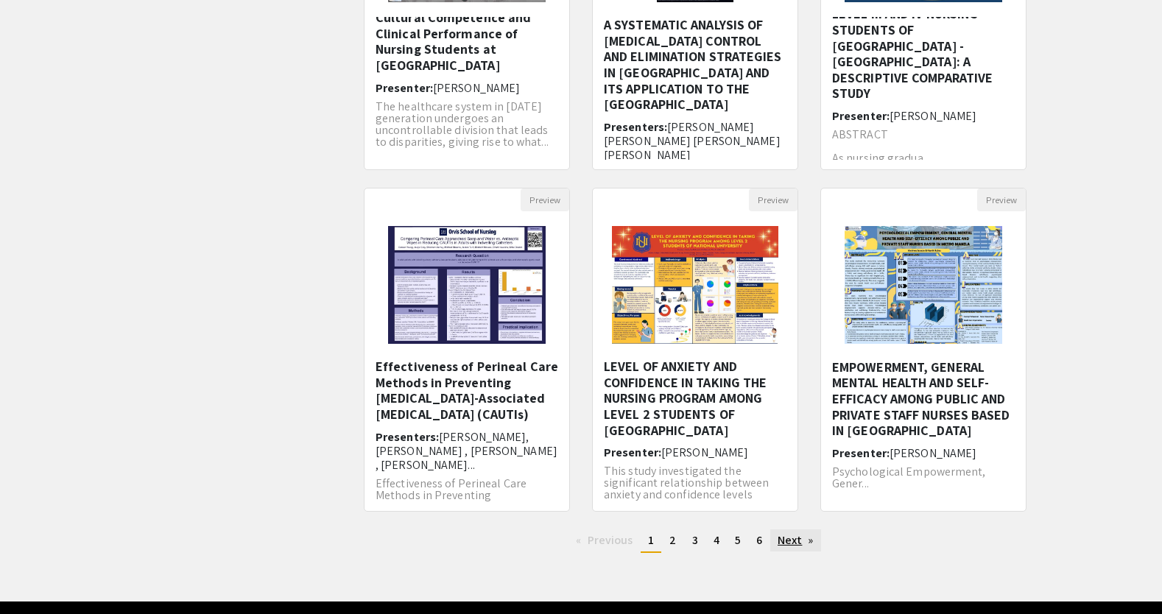
scroll to position [340, 0]
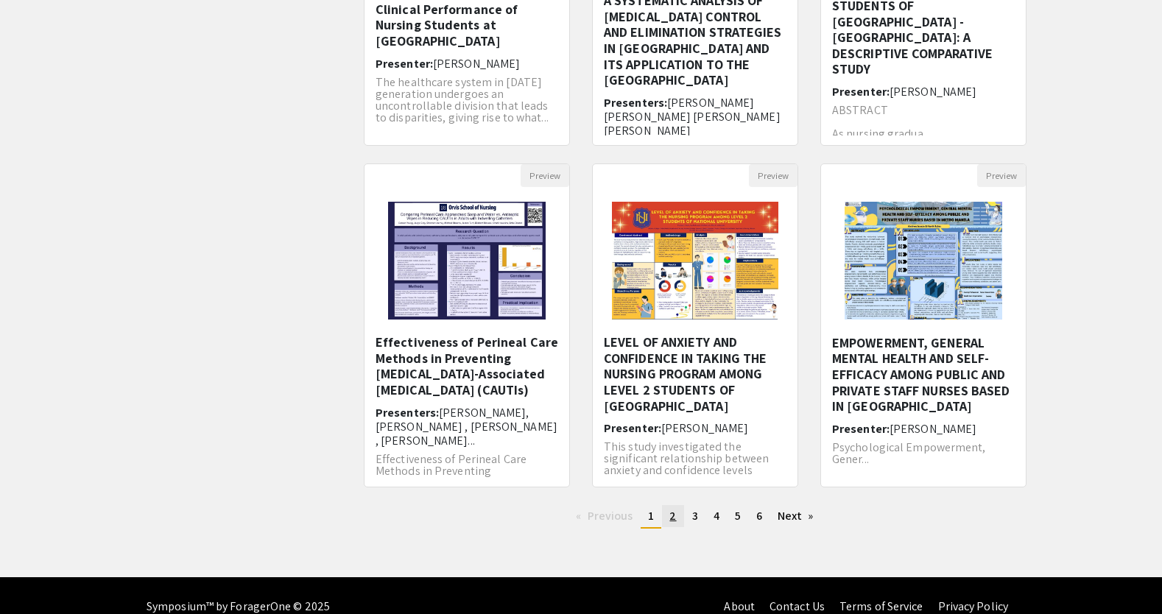
click at [670, 517] on span "2" at bounding box center [672, 515] width 7 height 15
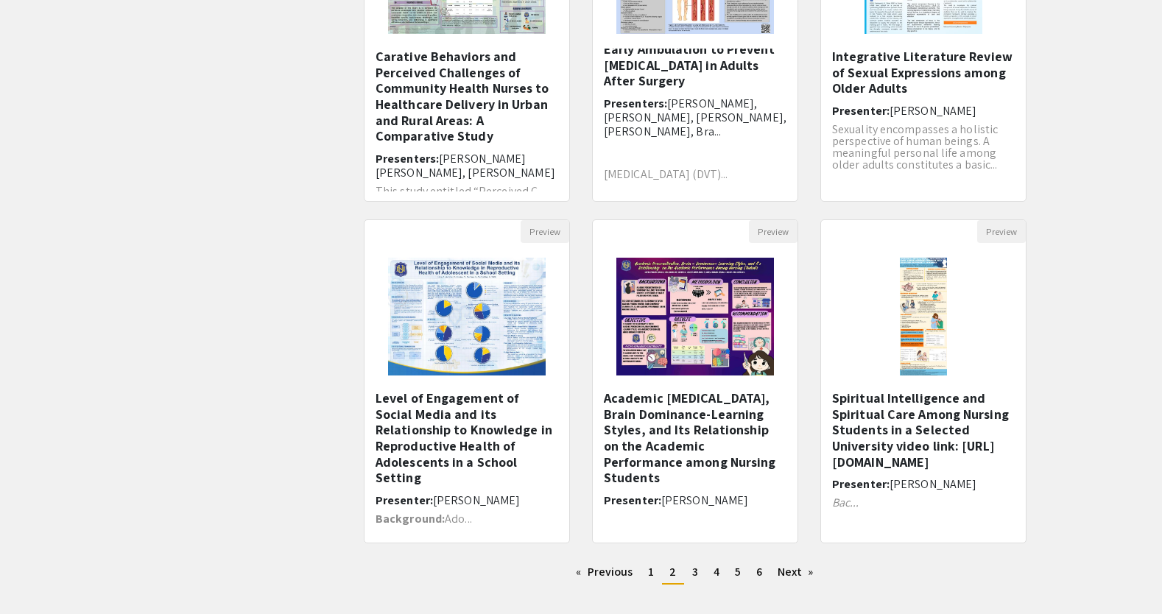
scroll to position [362, 0]
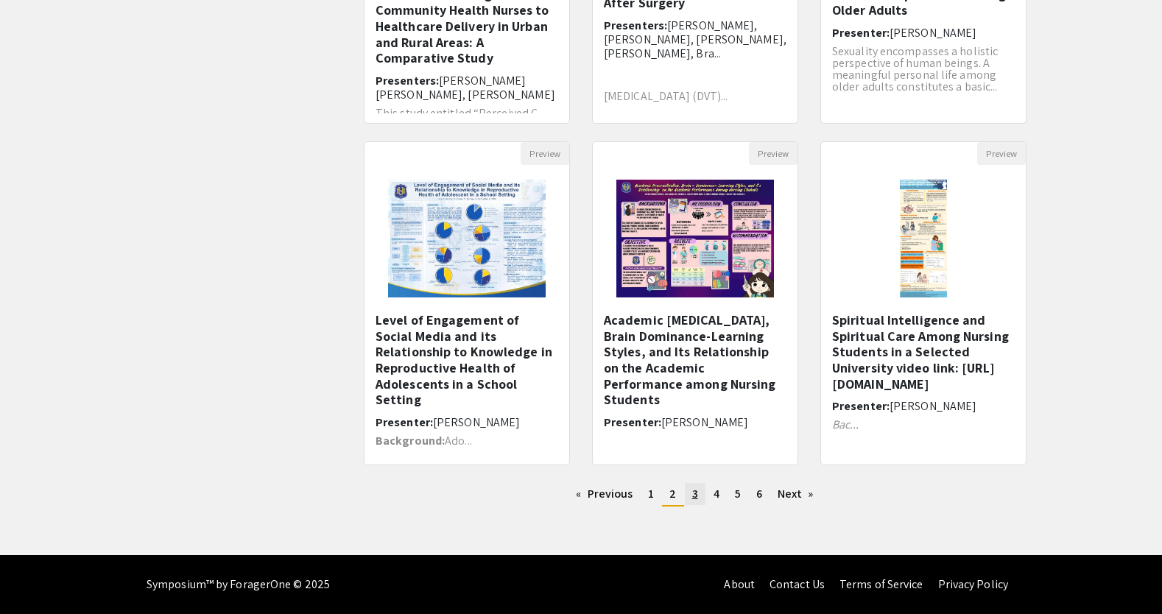
click at [693, 496] on span "3" at bounding box center [695, 493] width 6 height 15
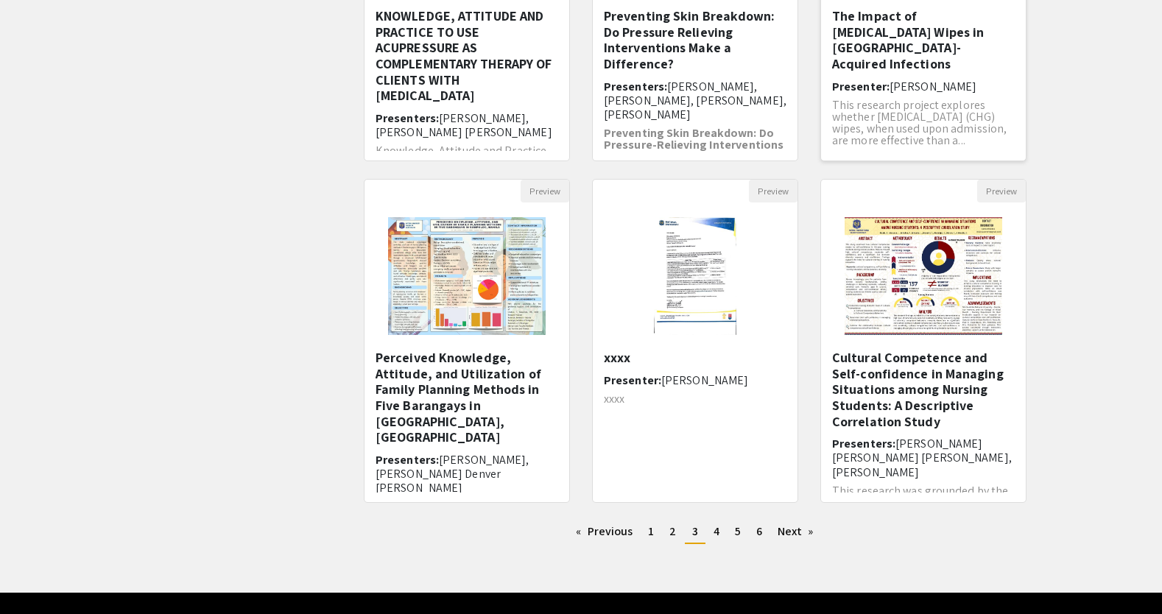
scroll to position [362, 0]
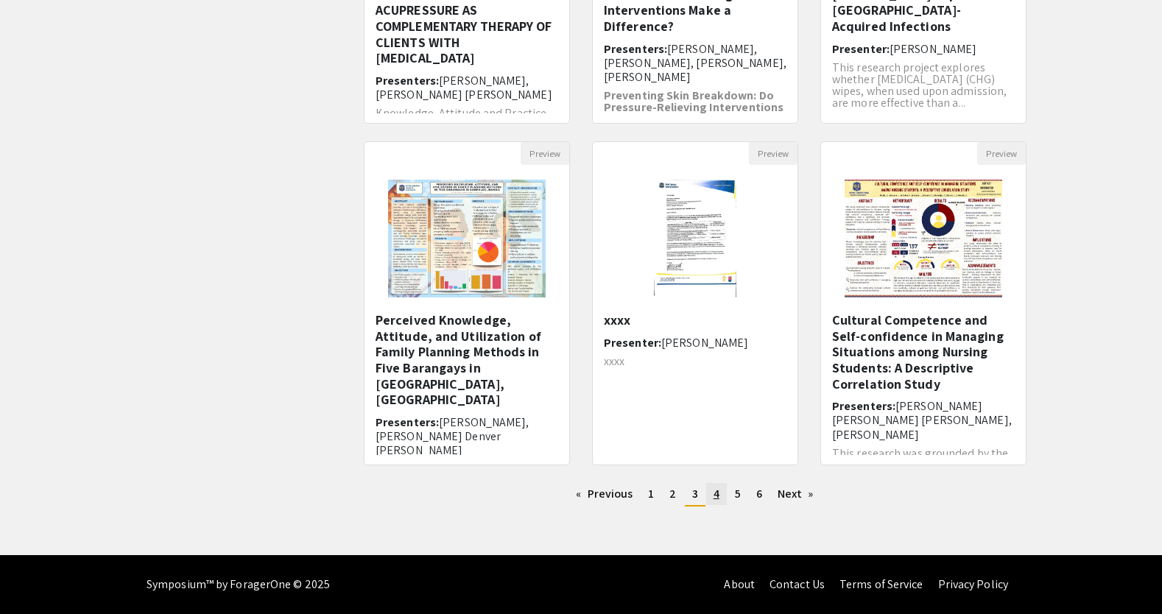
click at [714, 494] on span "4" at bounding box center [716, 493] width 6 height 15
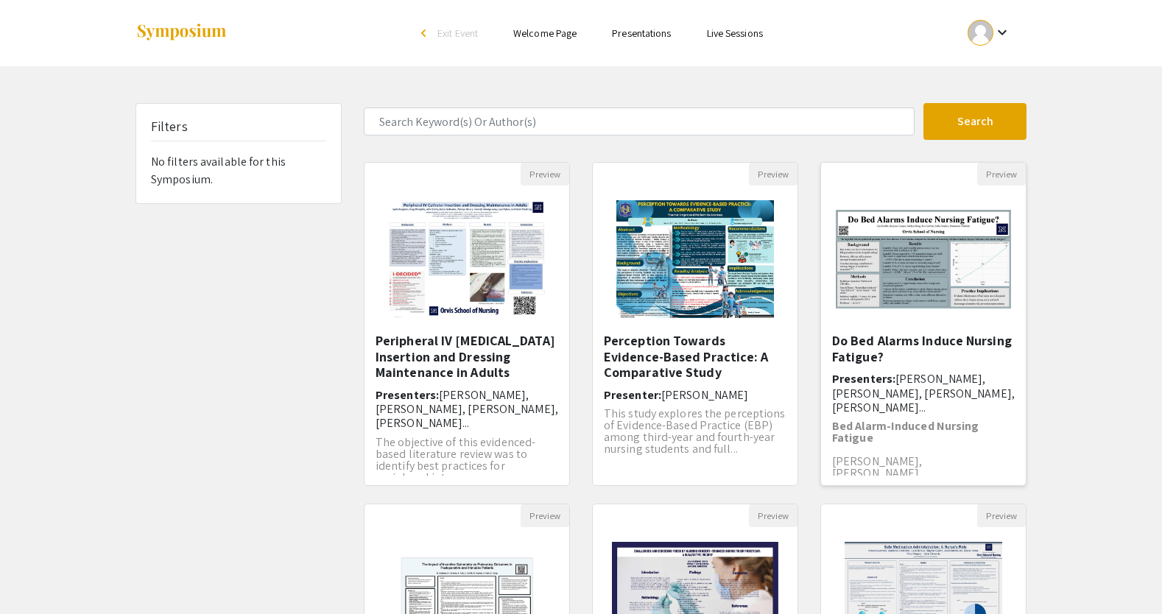
click at [870, 411] on span "[PERSON_NAME], [PERSON_NAME], [PERSON_NAME], [PERSON_NAME]..." at bounding box center [923, 392] width 183 height 43
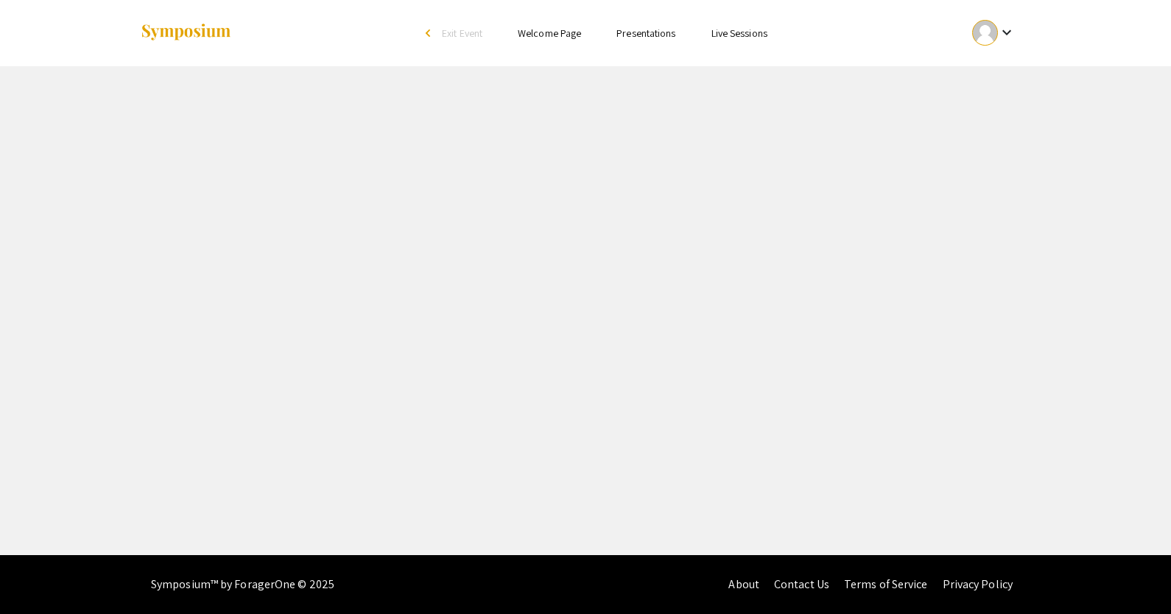
select select "custom"
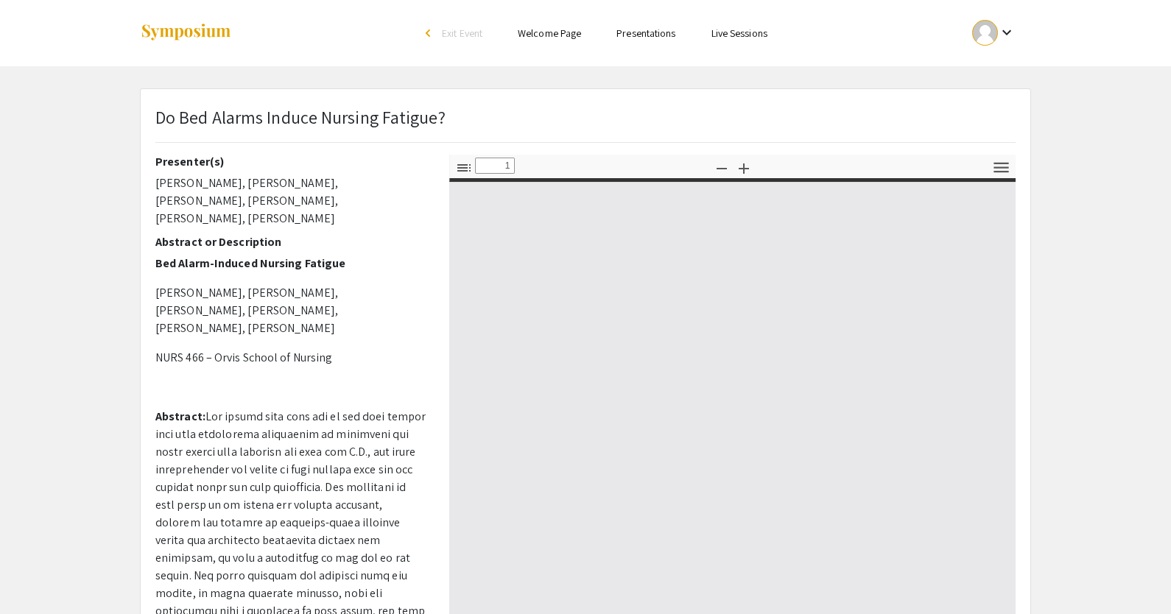
type input "0"
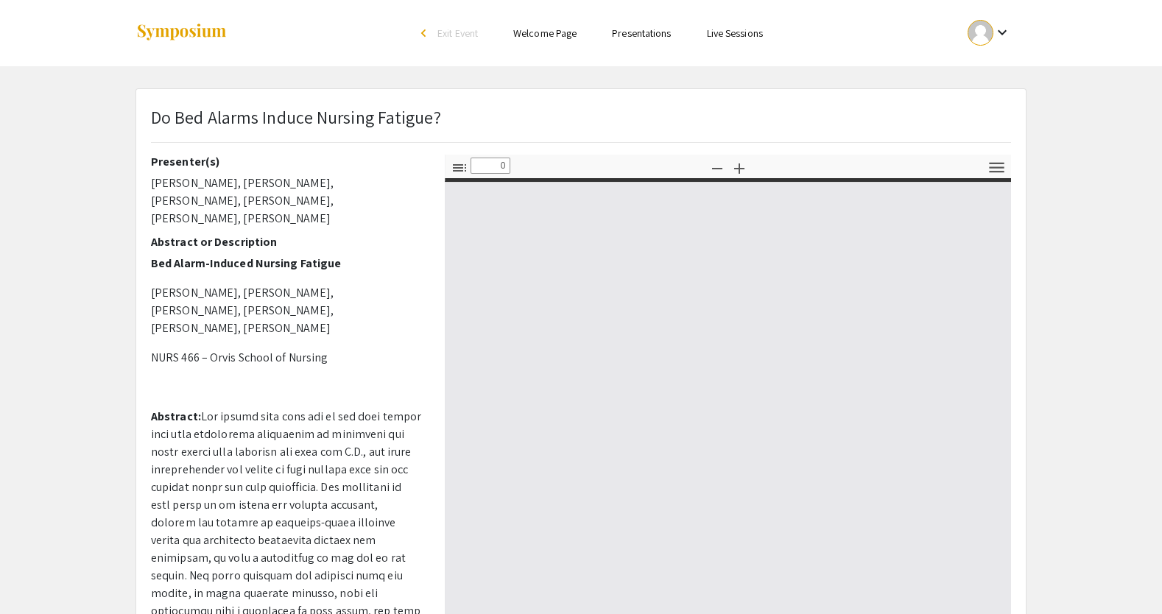
select select "custom"
type input "1"
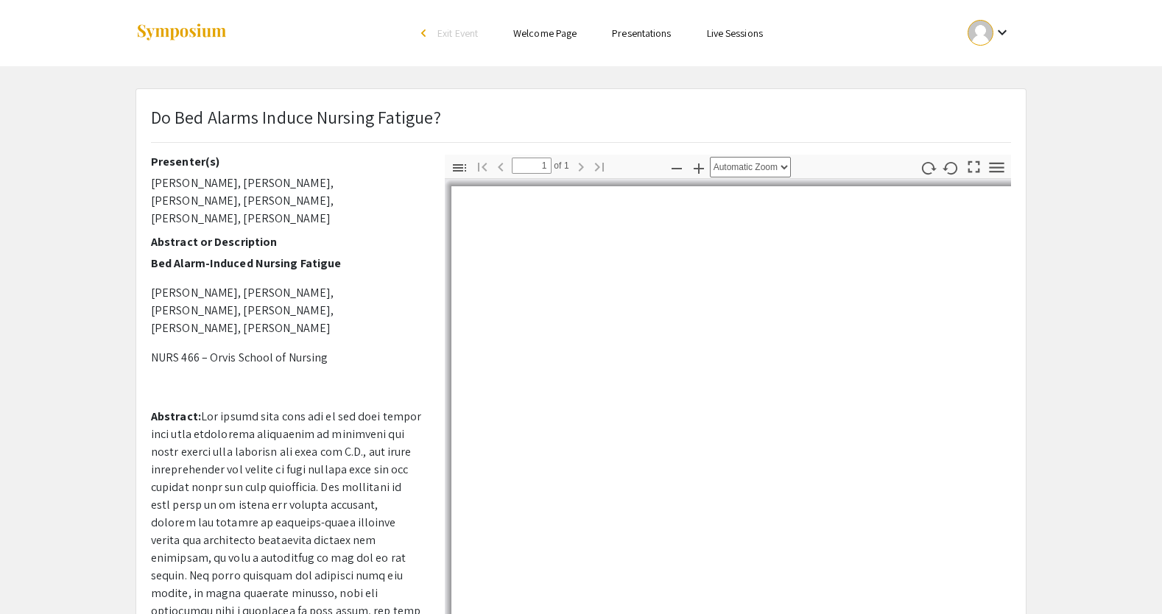
select select "auto"
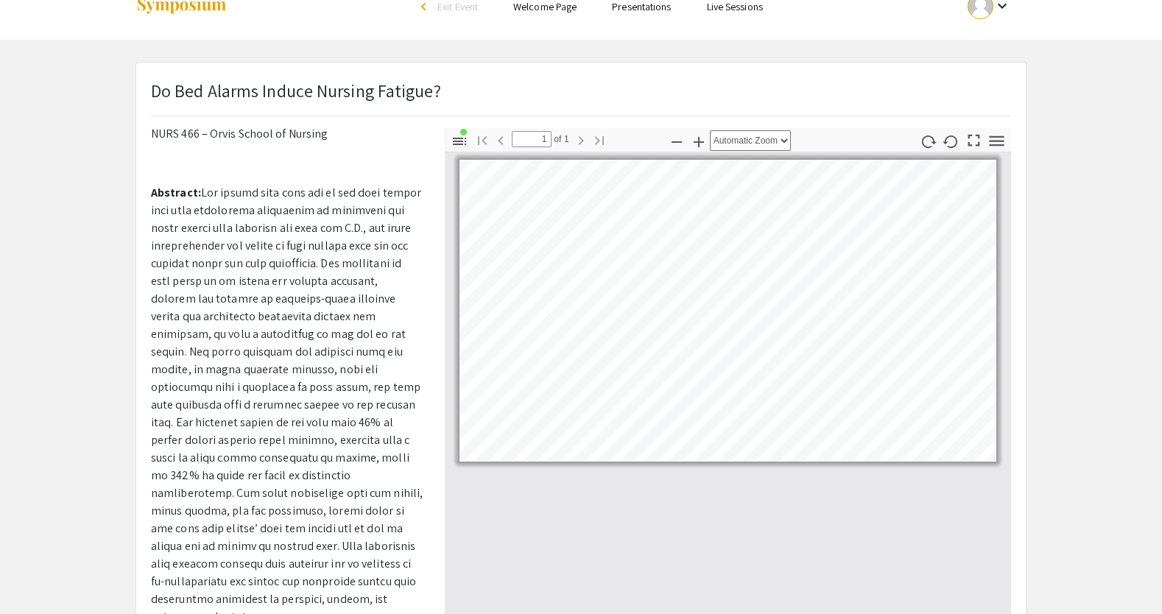
scroll to position [49, 0]
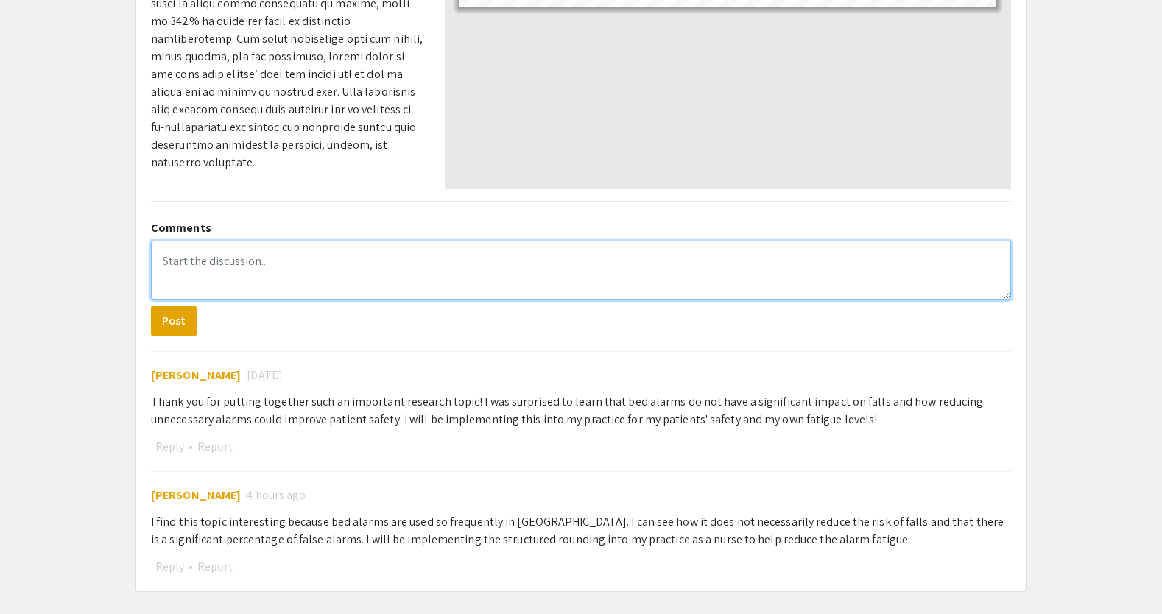
click at [255, 275] on textarea at bounding box center [581, 270] width 860 height 59
paste textarea "I learned that bed alarms don’t really help prevent falls and can actually make…"
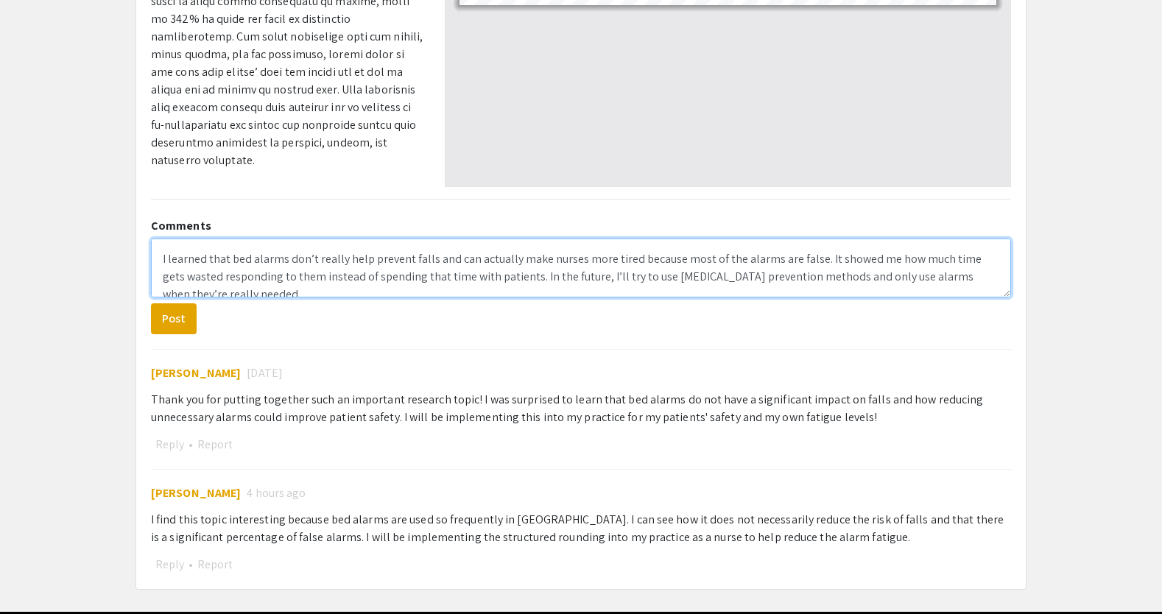
scroll to position [18, 0]
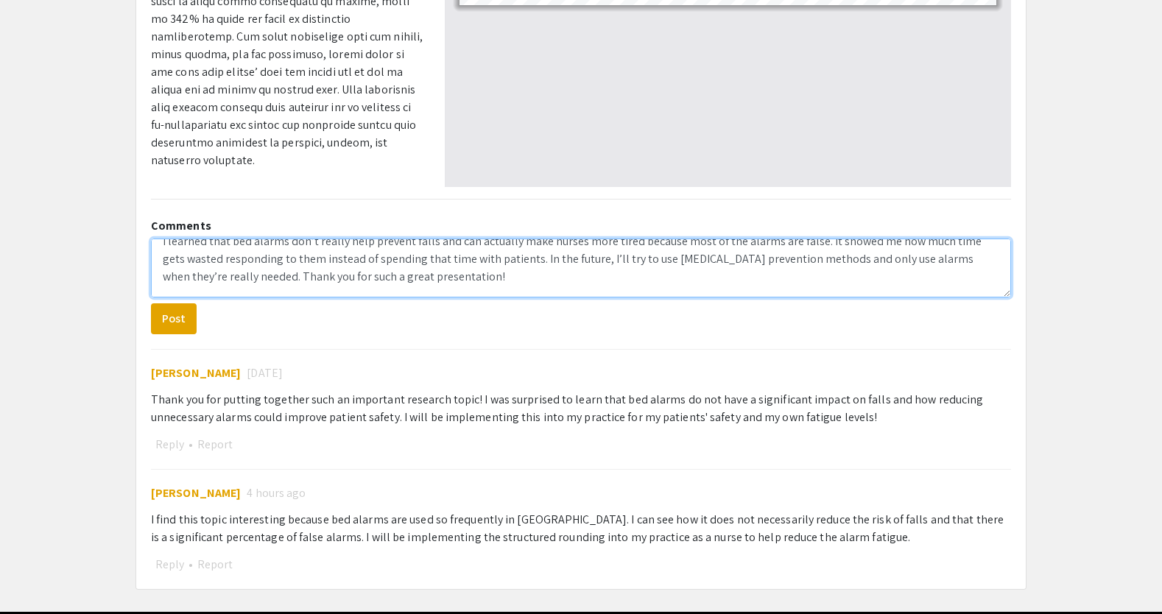
drag, startPoint x: 443, startPoint y: 288, endPoint x: 205, endPoint y: 272, distance: 238.3
click at [205, 272] on textarea "I learned that bed alarms don’t really help prevent falls and can actually make…" at bounding box center [581, 268] width 860 height 59
type textarea "I learned that bed alarms don’t really help prevent falls and can actually make…"
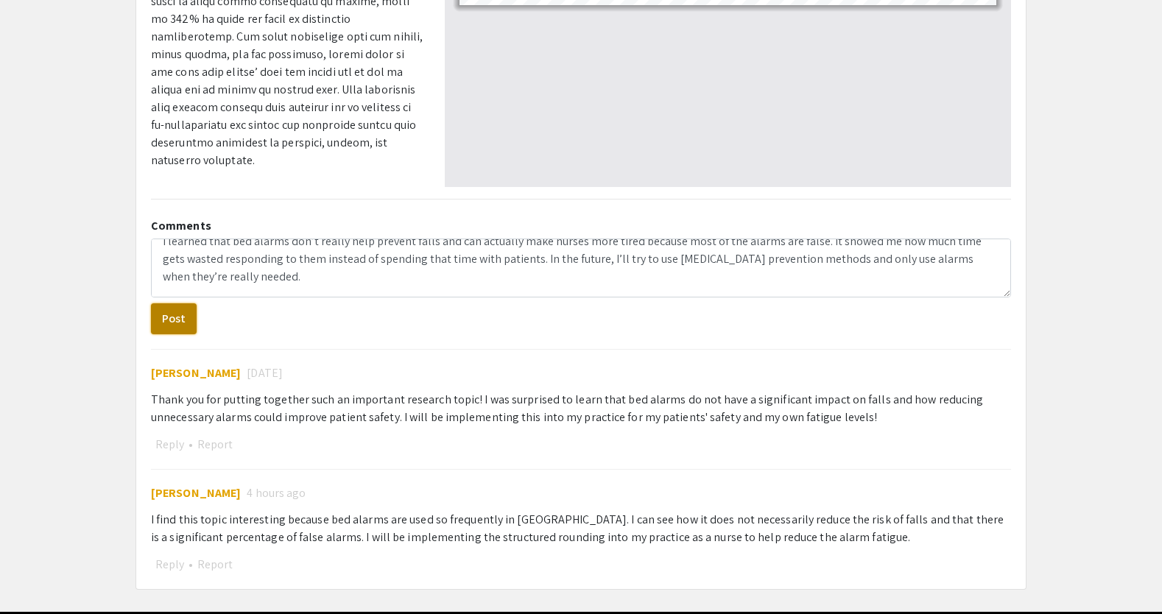
click at [184, 316] on button "Post" at bounding box center [174, 318] width 46 height 31
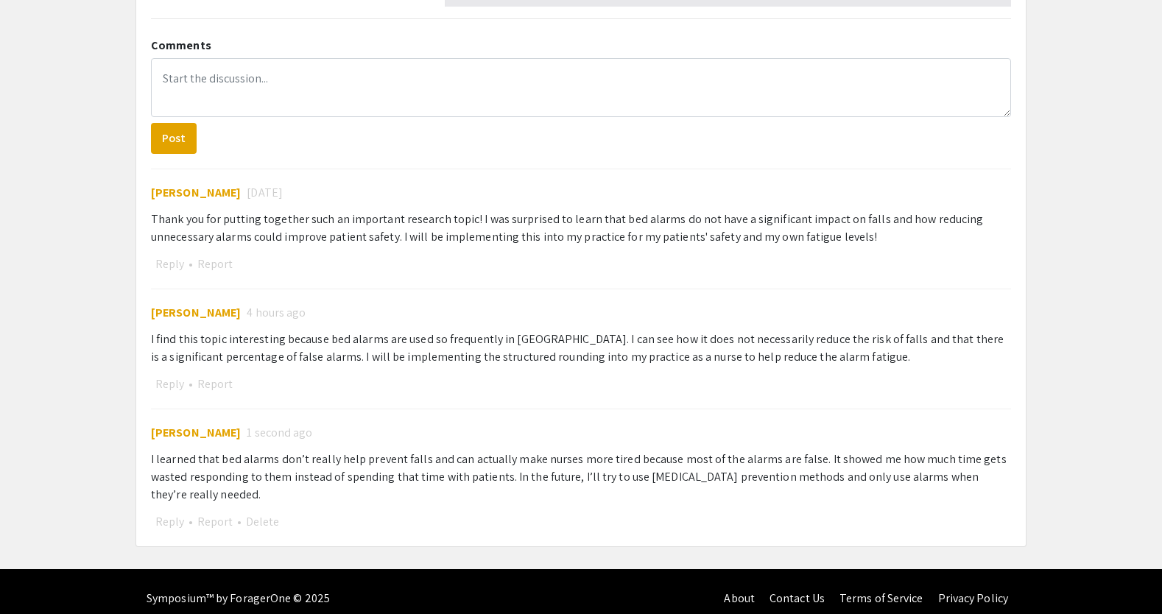
scroll to position [677, 0]
